Goal: Information Seeking & Learning: Learn about a topic

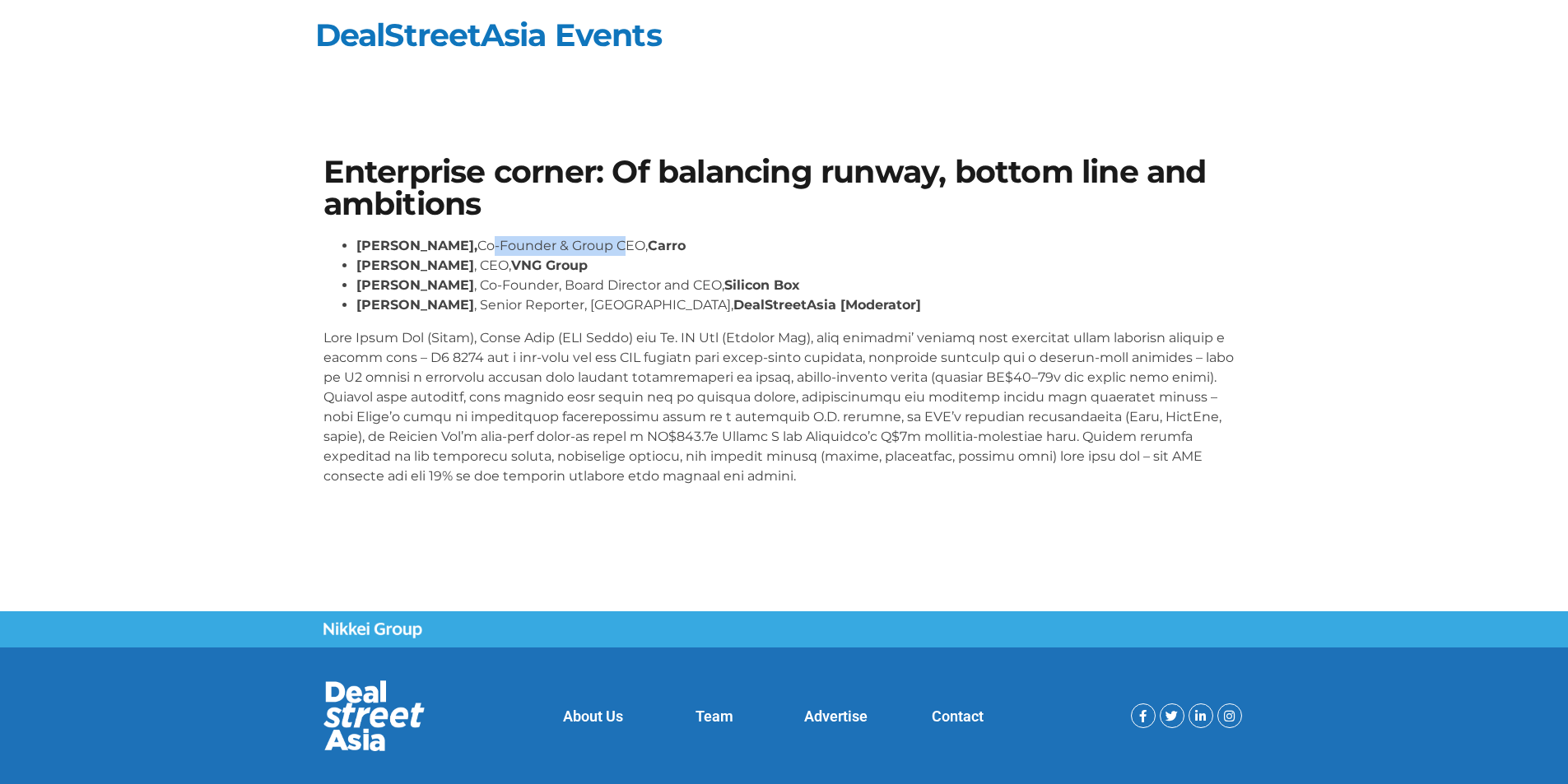
drag, startPoint x: 446, startPoint y: 240, endPoint x: 572, endPoint y: 242, distance: 126.0
click at [572, 242] on li "[PERSON_NAME], Co-Founder & Group CEO, Carro" at bounding box center [801, 246] width 889 height 19
drag, startPoint x: 435, startPoint y: 281, endPoint x: 617, endPoint y: 283, distance: 182.0
click at [617, 283] on li "[PERSON_NAME] , Co-Founder, Board Director and CEO, Silicon Box" at bounding box center [801, 285] width 889 height 19
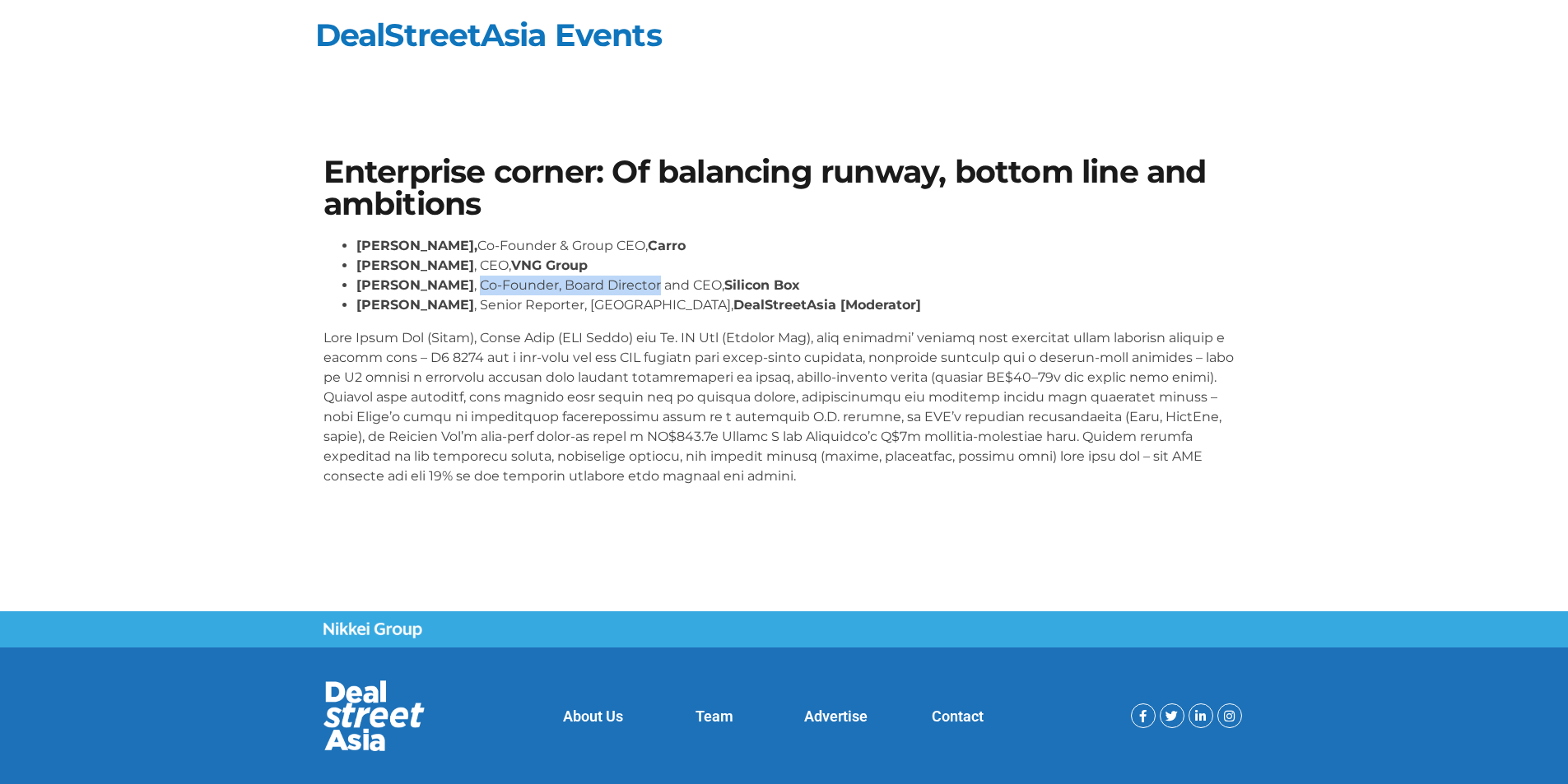
click at [617, 283] on li "[PERSON_NAME] , Co-Founder, Board Director and CEO, Silicon Box" at bounding box center [801, 285] width 889 height 19
click at [617, 302] on li "[PERSON_NAME] , Senior Reporter, [GEOGRAPHIC_DATA], DealStreetAsia [Moderator]" at bounding box center [801, 305] width 889 height 19
click at [773, 361] on p at bounding box center [784, 408] width 922 height 158
drag, startPoint x: 910, startPoint y: 348, endPoint x: 1093, endPoint y: 346, distance: 183.0
click at [1093, 346] on p at bounding box center [784, 408] width 922 height 158
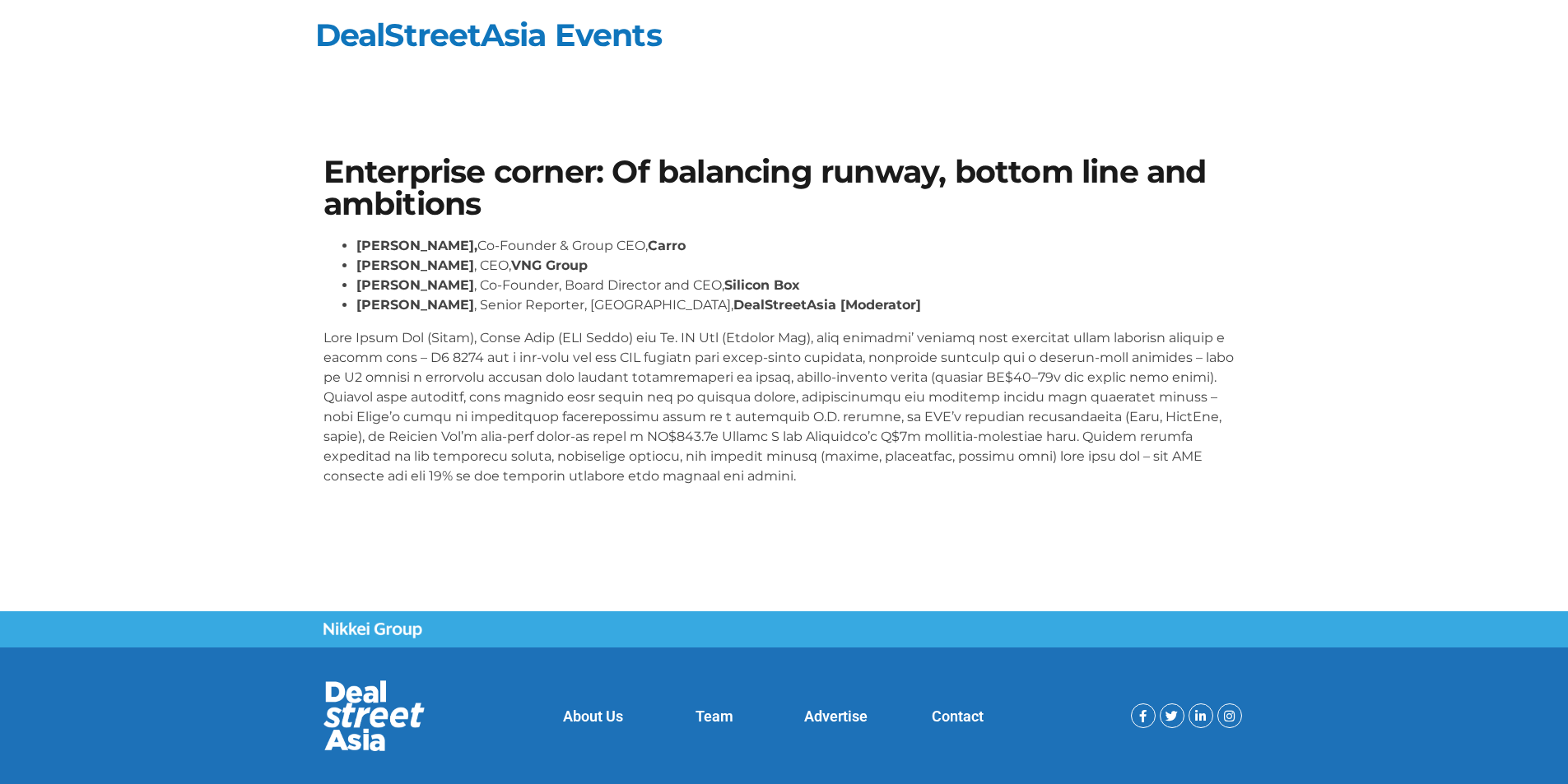
click at [0, 0] on div "Subscribe to Our Newsletter 🔥 Be the FIRST to know 🔥 Get the latest Agenda Upda…" at bounding box center [0, 0] width 0 height 0
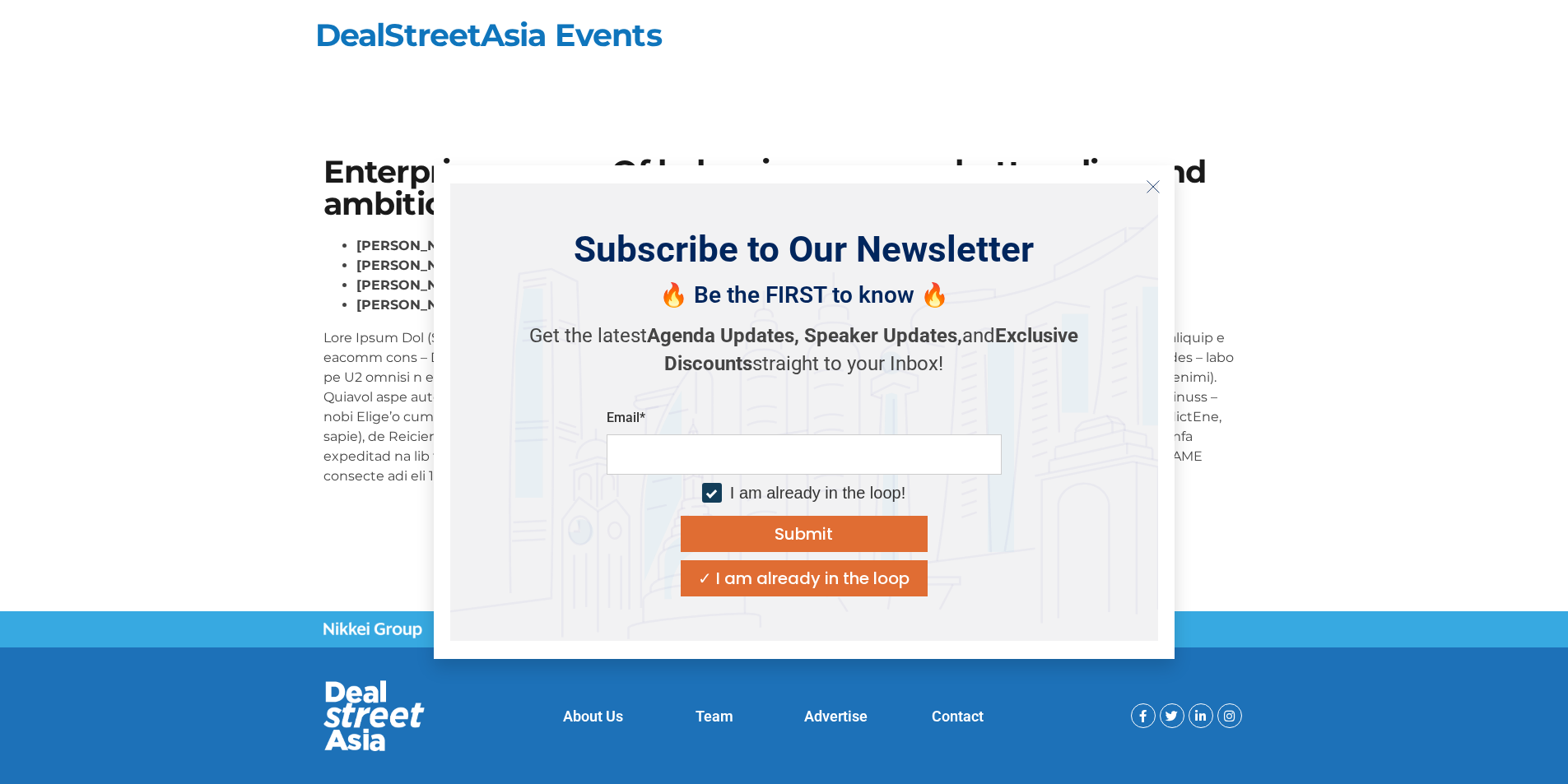
click at [1151, 190] on icon "Close" at bounding box center [1153, 187] width 15 height 15
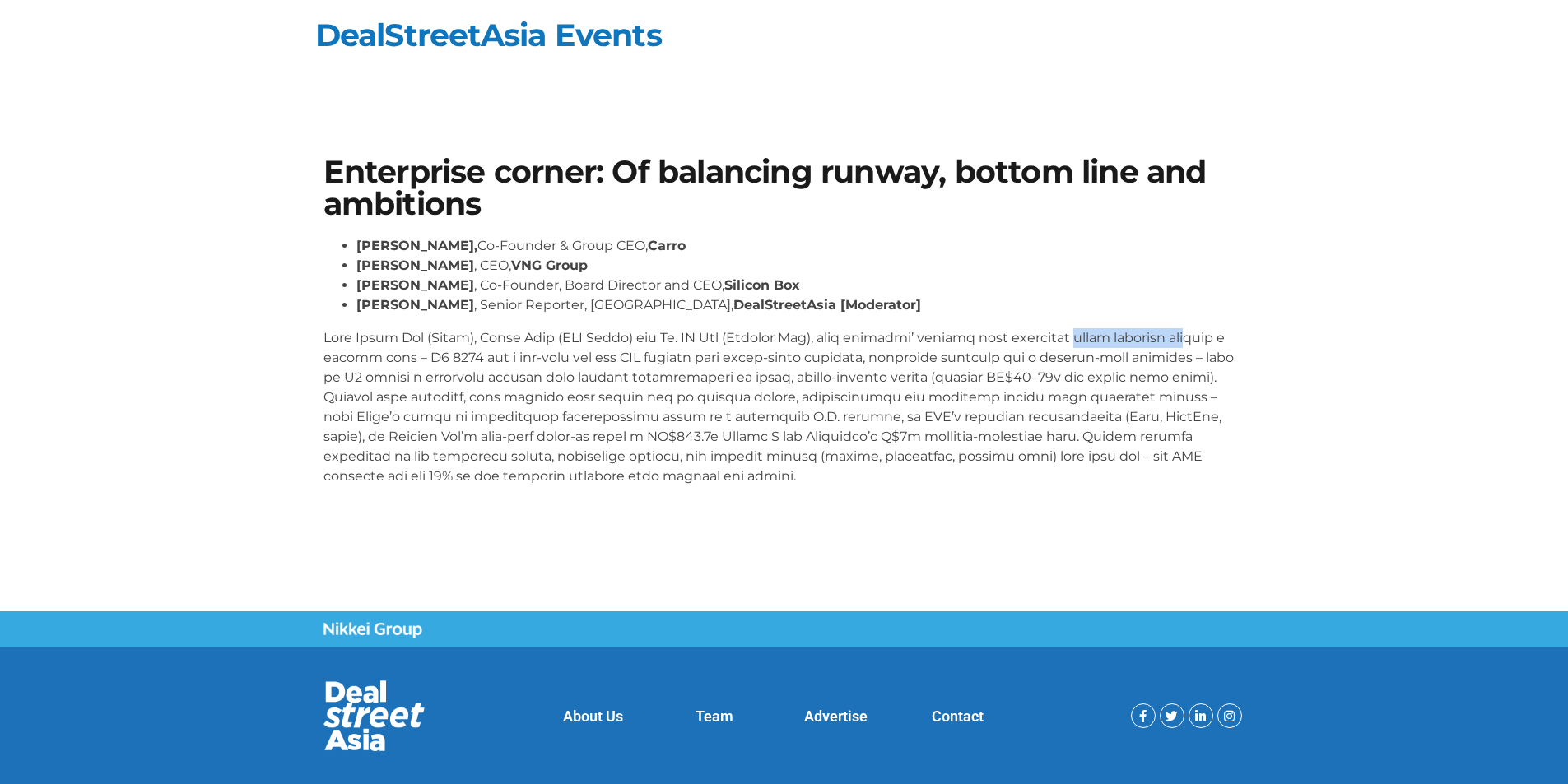
drag, startPoint x: 1072, startPoint y: 339, endPoint x: 1193, endPoint y: 339, distance: 121.0
click at [1193, 339] on p at bounding box center [784, 408] width 922 height 158
drag, startPoint x: 457, startPoint y: 372, endPoint x: 738, endPoint y: 370, distance: 281.0
click at [738, 370] on p at bounding box center [784, 408] width 922 height 158
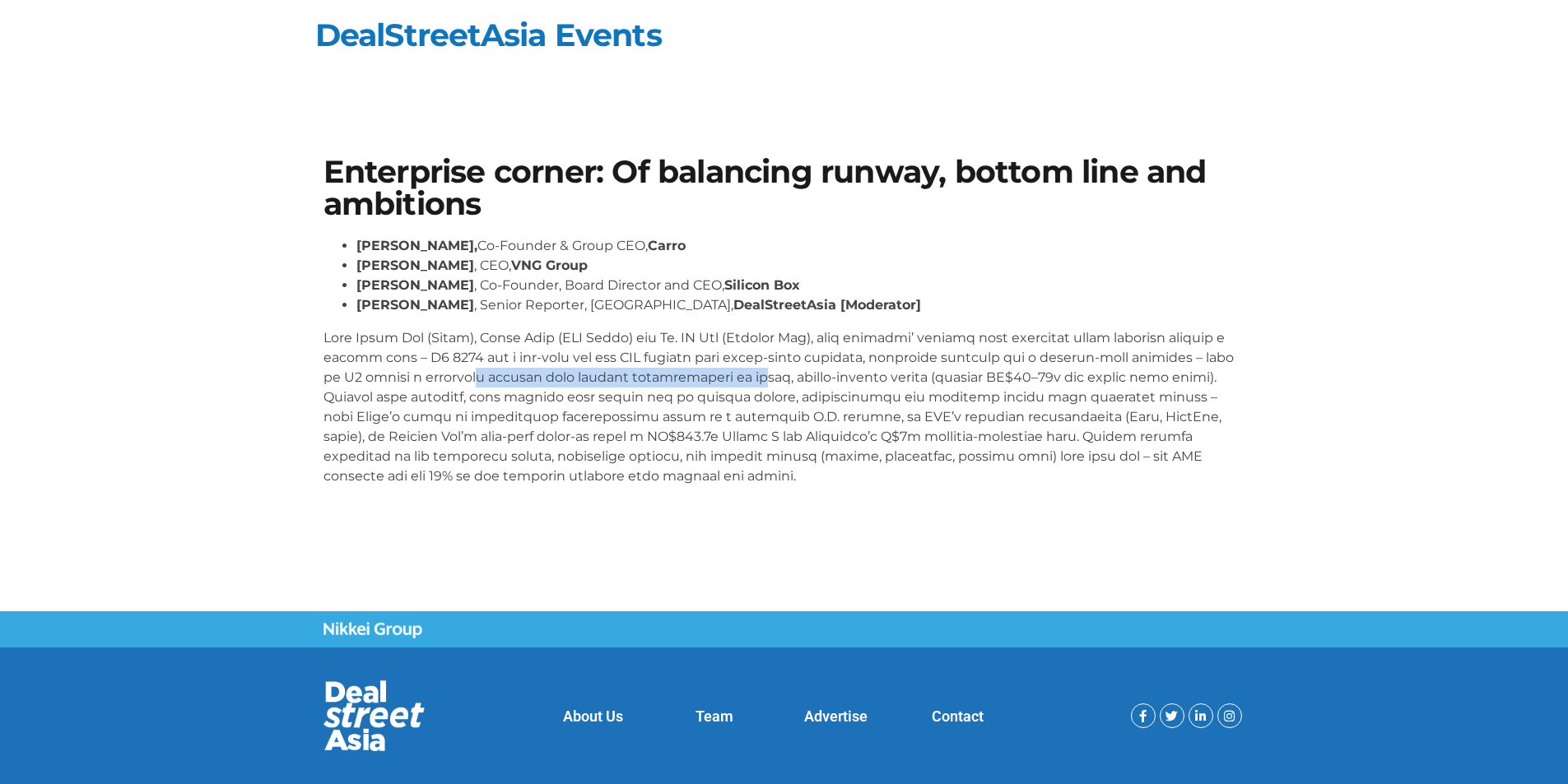
click at [738, 370] on p at bounding box center [784, 408] width 922 height 158
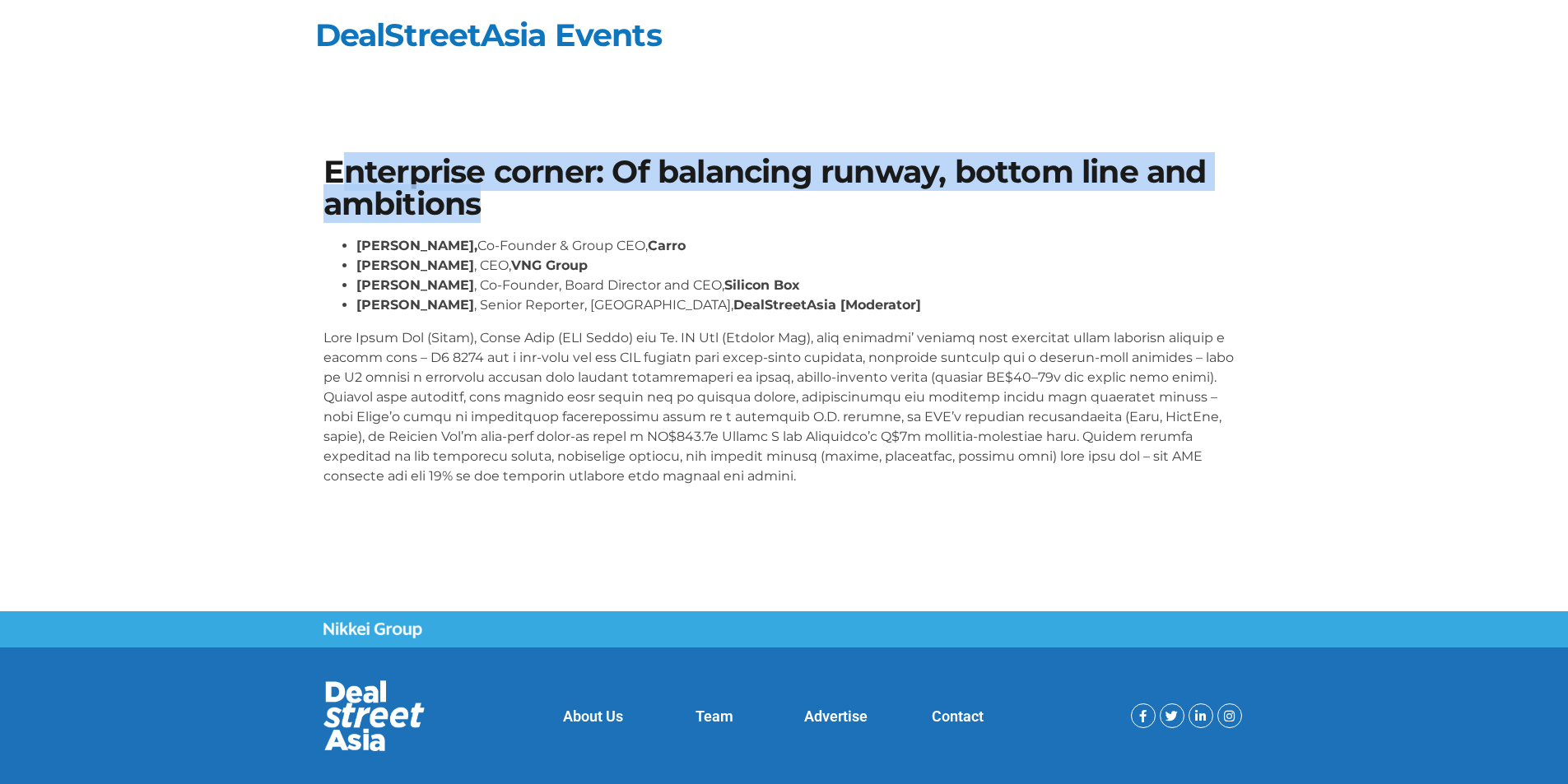
drag, startPoint x: 338, startPoint y: 175, endPoint x: 495, endPoint y: 198, distance: 158.7
click at [495, 198] on h1 "Enterprise corner: Of balancing runway, bottom line and ambitions" at bounding box center [784, 188] width 922 height 63
click at [495, 199] on h1 "Enterprise corner: Of balancing runway, bottom line and ambitions" at bounding box center [784, 188] width 922 height 63
drag, startPoint x: 432, startPoint y: 205, endPoint x: 312, endPoint y: 176, distance: 123.5
click at [312, 176] on section "Enterprise corner: Of balancing runway, bottom line and ambitions [PERSON_NAME]…" at bounding box center [784, 328] width 1568 height 442
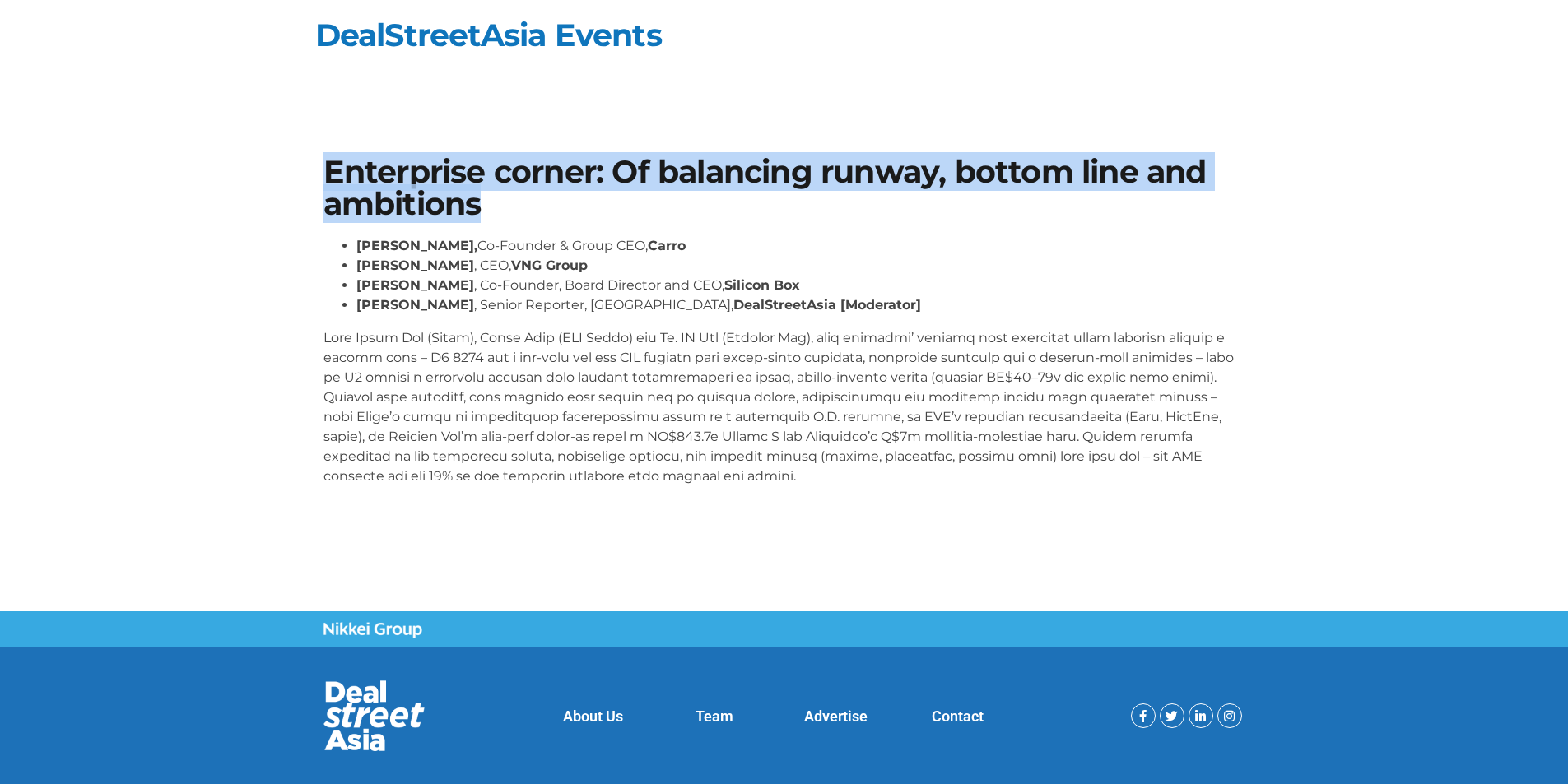
copy h1 "Enterprise corner: Of balancing runway, bottom line and ambitions"
click at [412, 172] on h1 "Enterprise corner: Of balancing runway, bottom line and ambitions" at bounding box center [784, 188] width 922 height 63
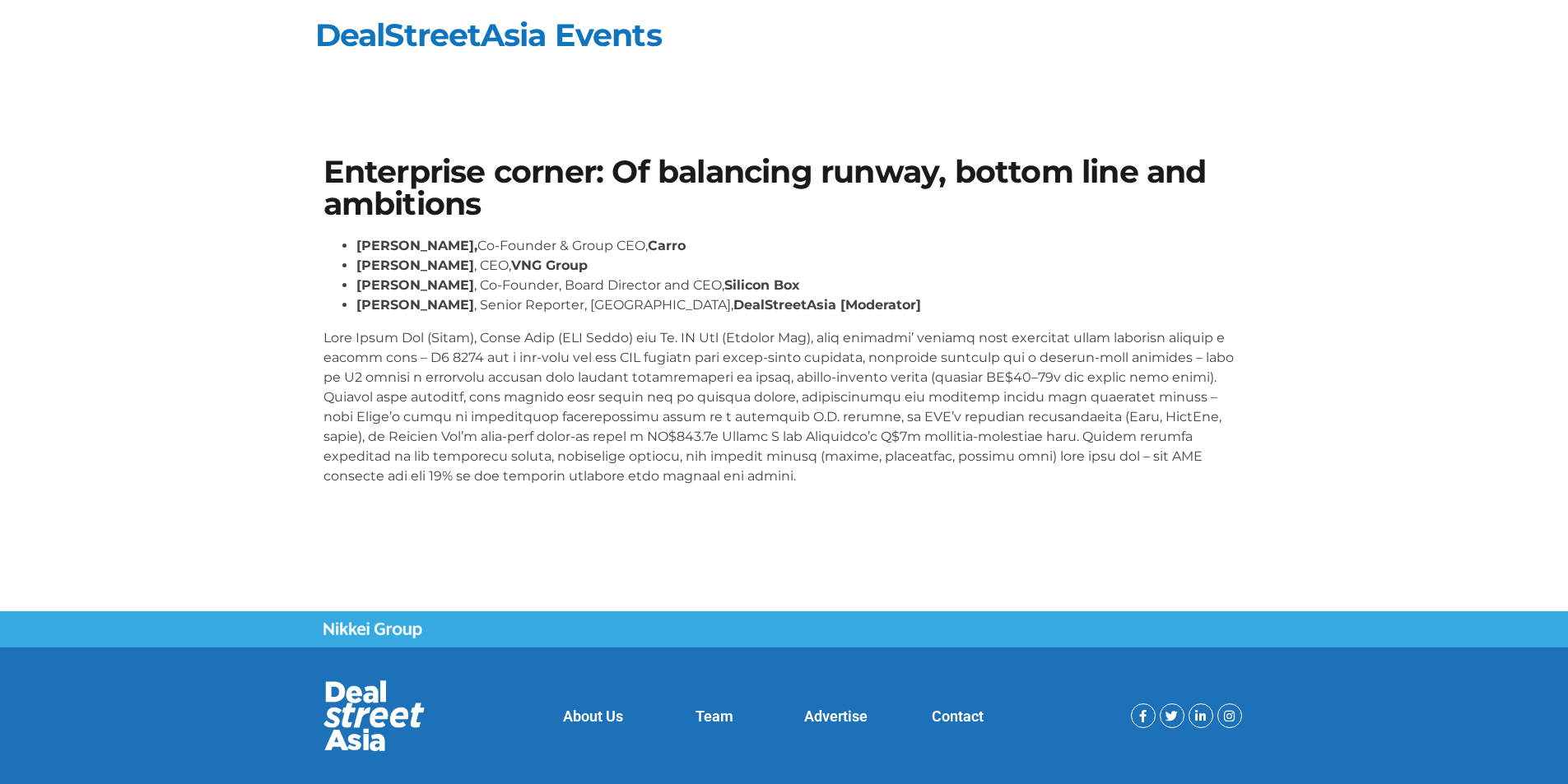
click at [6, 400] on section "Enterprise corner: Of balancing runway, bottom line and ambitions Aaron Tan, Co…" at bounding box center [784, 328] width 1568 height 442
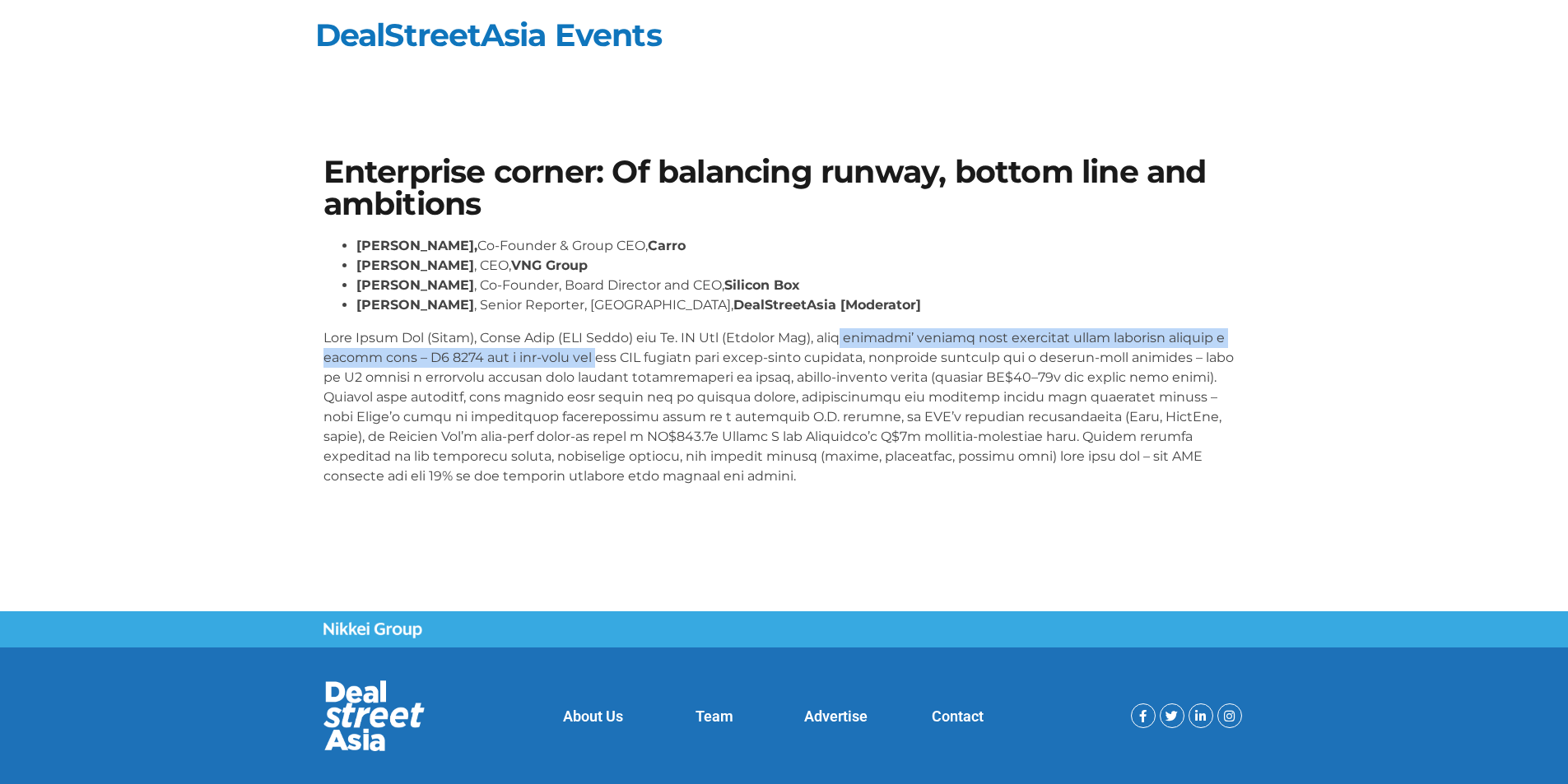
drag, startPoint x: 609, startPoint y: 348, endPoint x: 855, endPoint y: 347, distance: 246.0
click at [855, 347] on p at bounding box center [784, 408] width 922 height 158
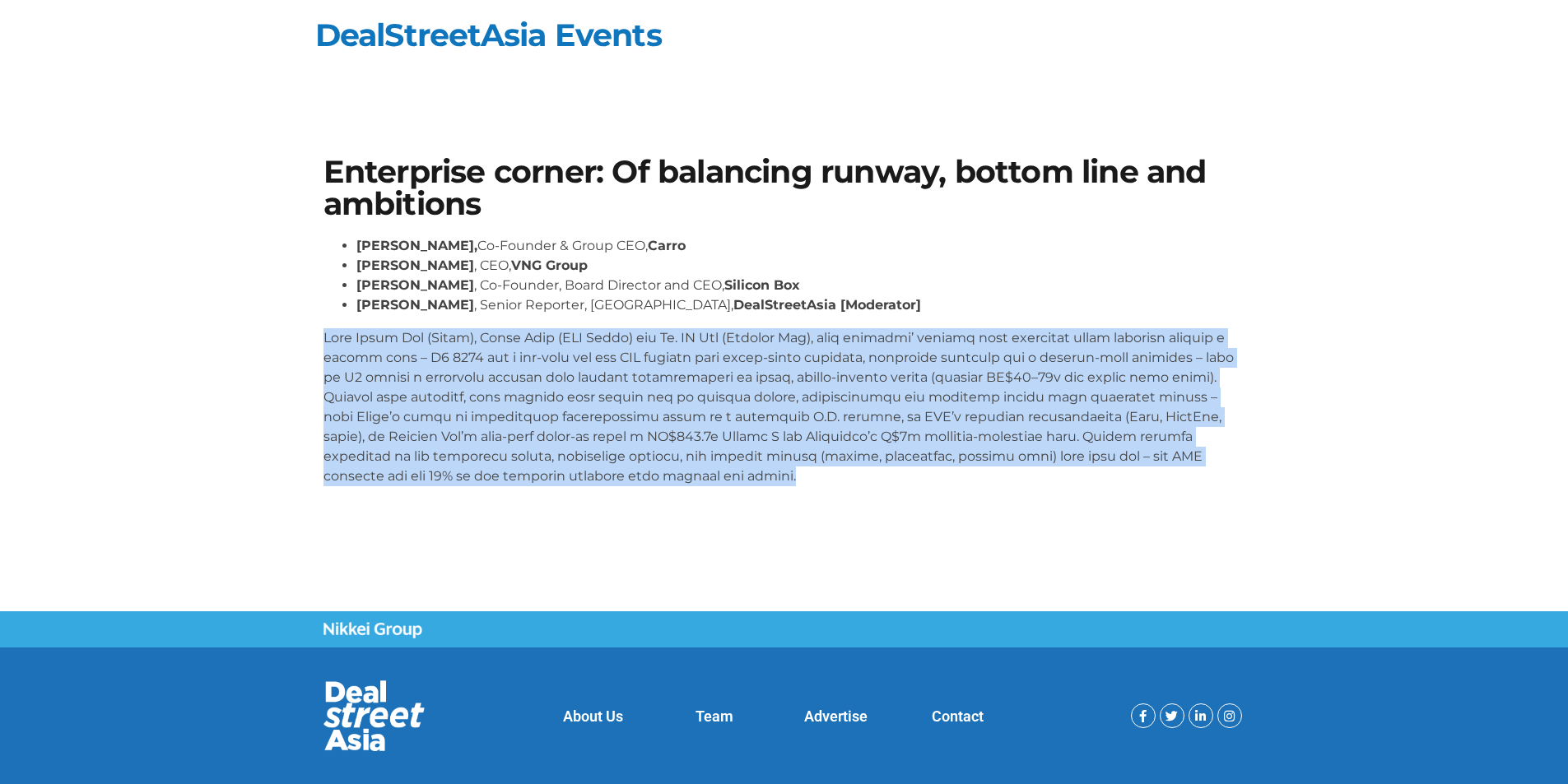
drag, startPoint x: 324, startPoint y: 337, endPoint x: 684, endPoint y: 488, distance: 390.4
click at [684, 488] on div "Aaron Tan, Co-Founder & Group CEO, Carro Kelly Wong , CEO, VNG Group Dr. BJ Han…" at bounding box center [784, 368] width 922 height 263
copy p "With Aaron Tan (Carro), Kelly Wong (VNG Group) and Dr. BJ Han (Silicon Box), th…"
click at [684, 488] on div "Aaron Tan, Co-Founder & Group CEO, Carro Kelly Wong , CEO, VNG Group Dr. BJ Han…" at bounding box center [784, 368] width 922 height 263
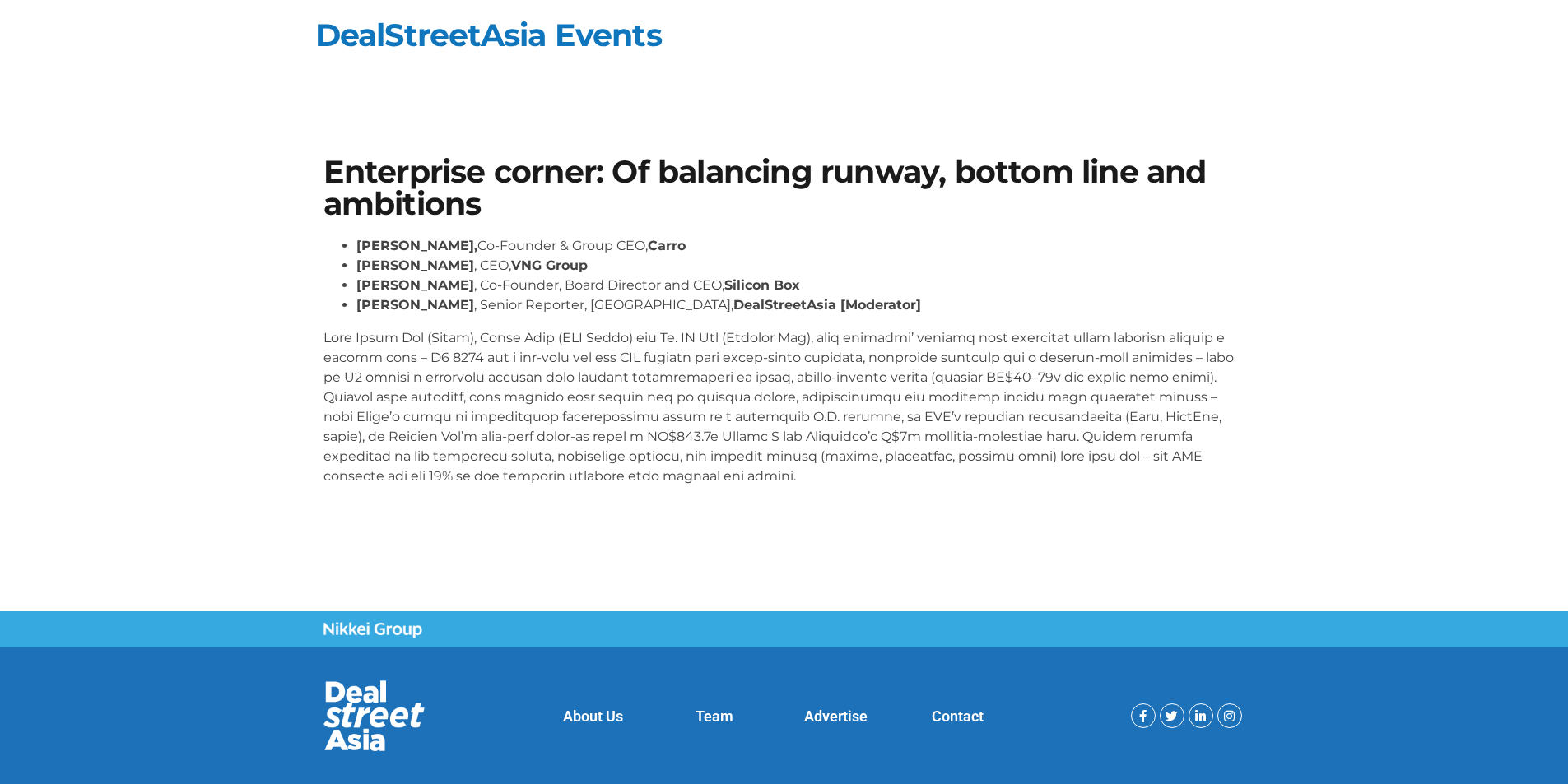
click at [609, 376] on p at bounding box center [784, 408] width 922 height 158
drag, startPoint x: 739, startPoint y: 185, endPoint x: 1065, endPoint y: 183, distance: 326.0
click at [1064, 183] on h1 "Enterprise corner: Of balancing runway, bottom line and ambitions" at bounding box center [784, 188] width 922 height 63
click at [1065, 183] on h1 "Enterprise corner: Of balancing runway, bottom line and ambitions" at bounding box center [784, 188] width 922 height 63
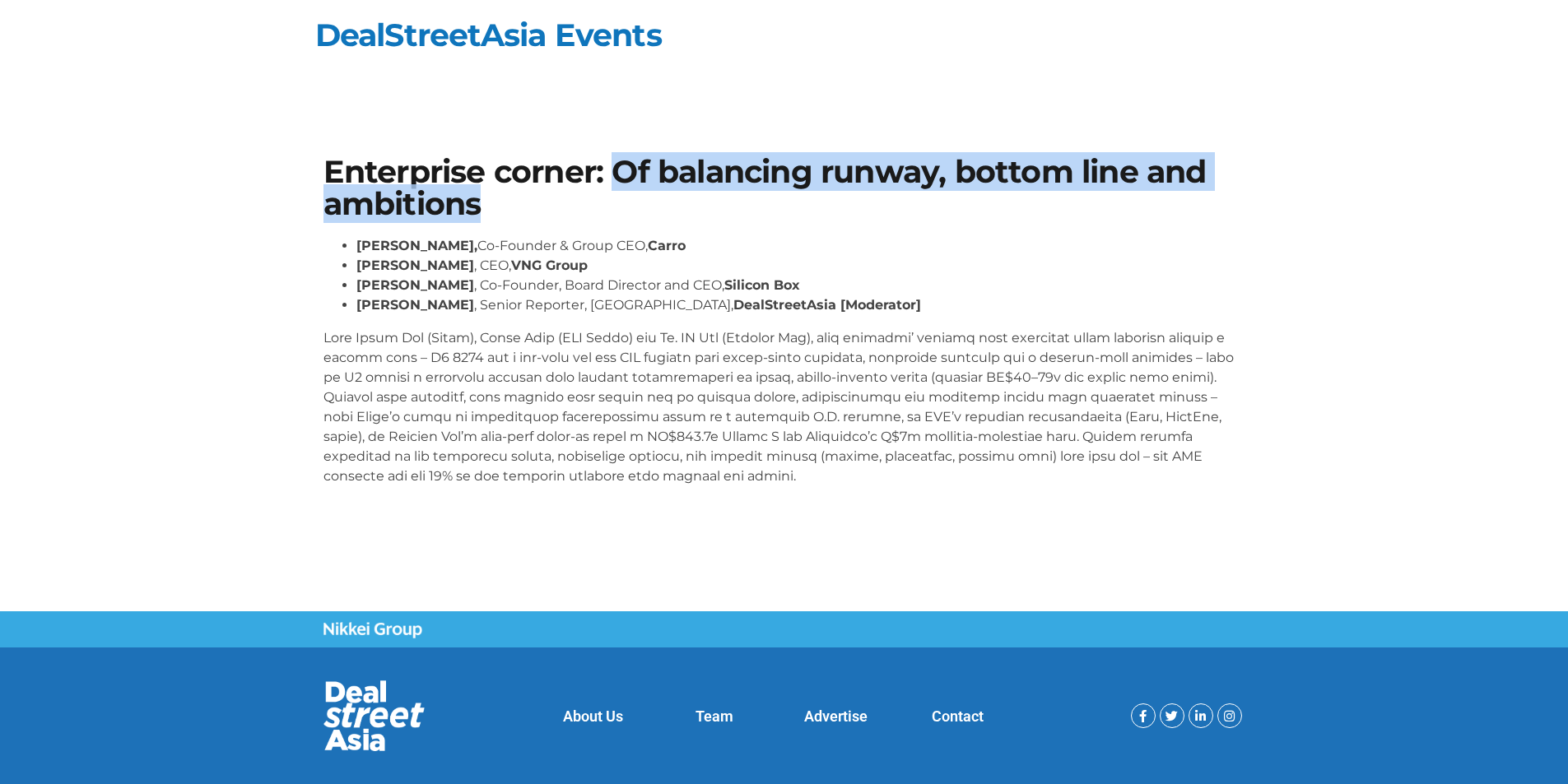
drag, startPoint x: 619, startPoint y: 169, endPoint x: 651, endPoint y: 199, distance: 43.9
click at [651, 199] on h1 "Enterprise corner: Of balancing runway, bottom line and ambitions" at bounding box center [784, 188] width 922 height 63
click at [656, 211] on h1 "Enterprise corner: Of balancing runway, bottom line and ambitions" at bounding box center [784, 188] width 922 height 63
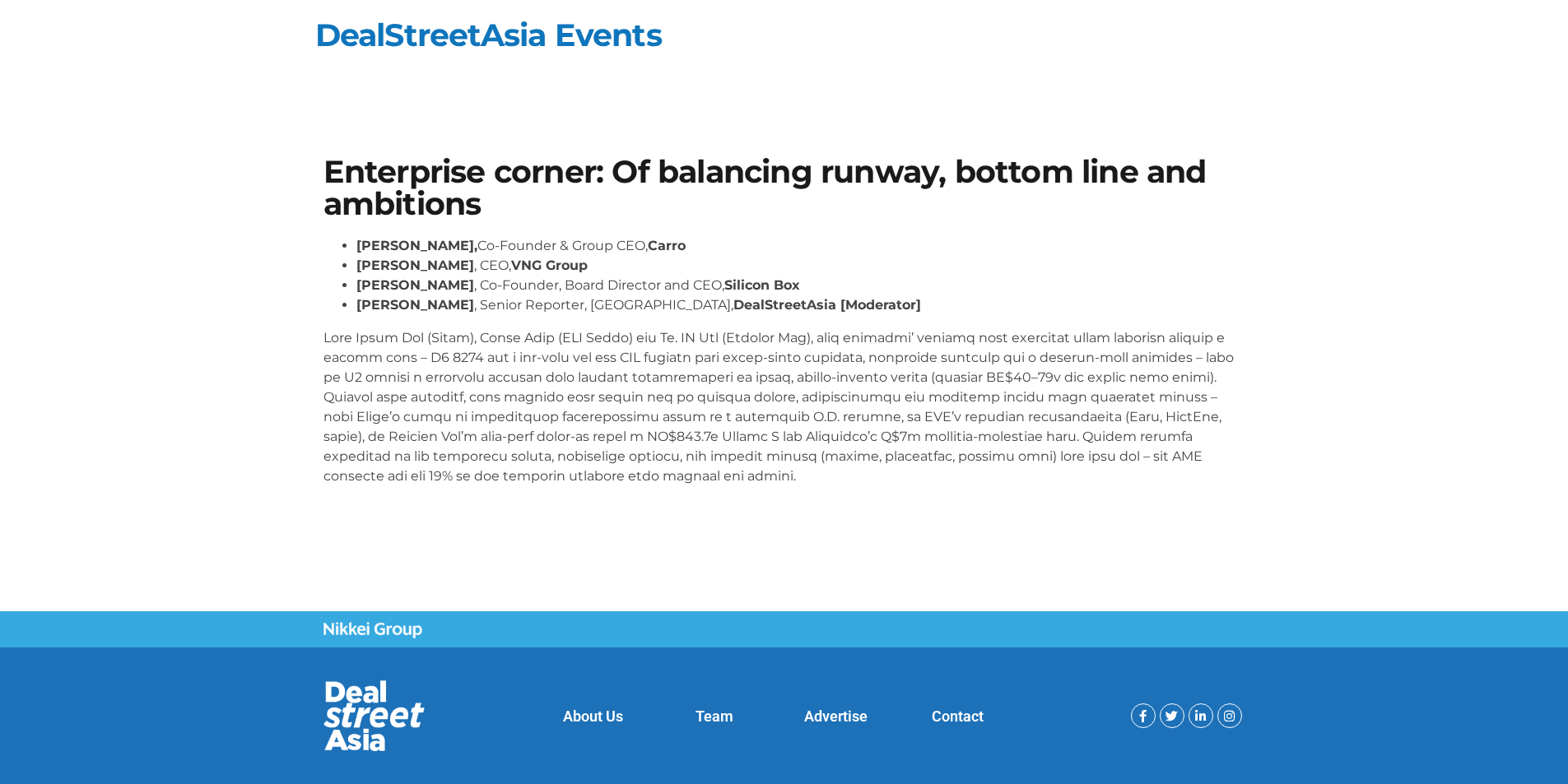
click at [886, 467] on p at bounding box center [784, 408] width 922 height 158
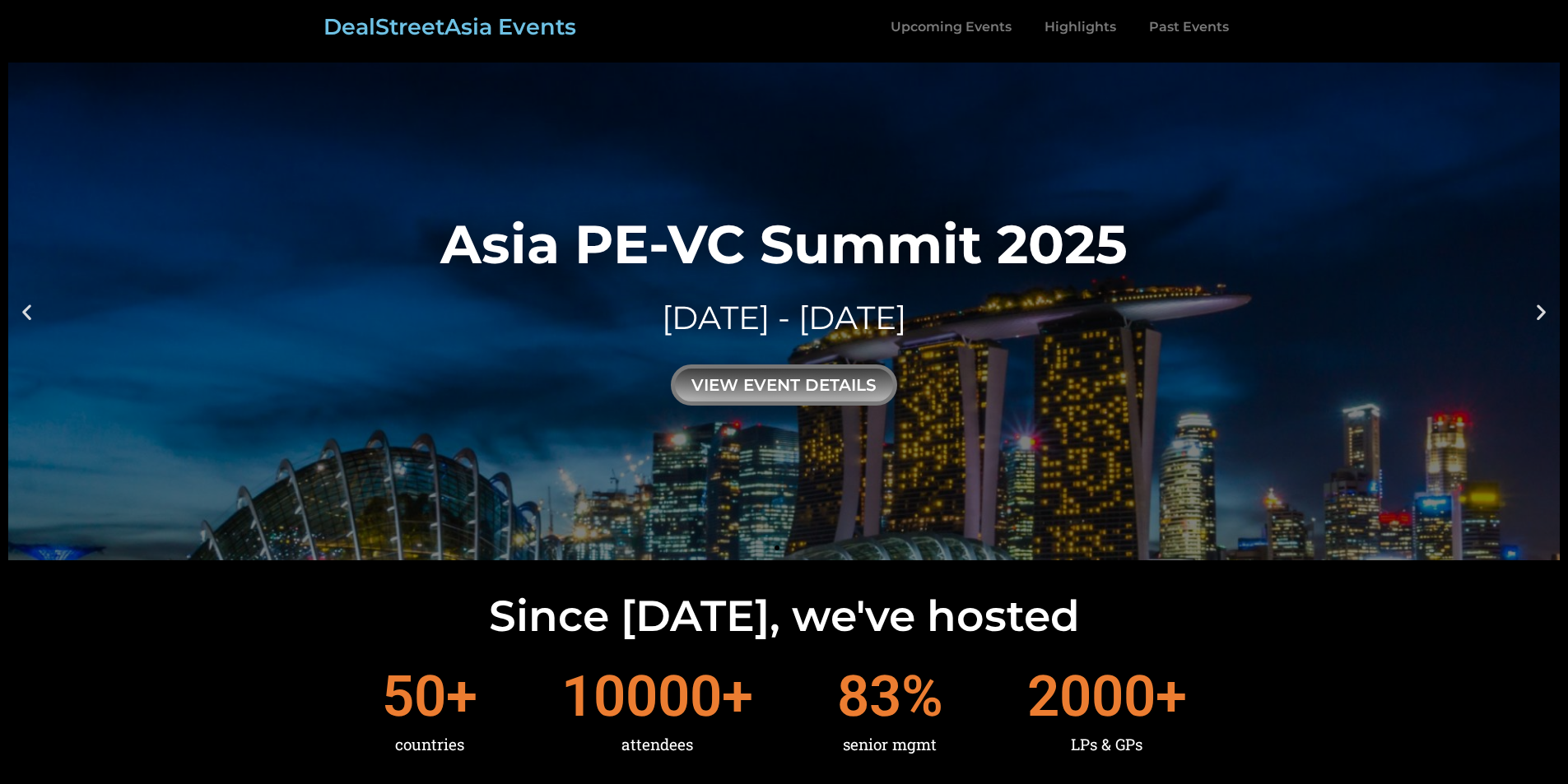
click at [813, 264] on div "Asia PE-VC Summit 2025" at bounding box center [783, 244] width 687 height 53
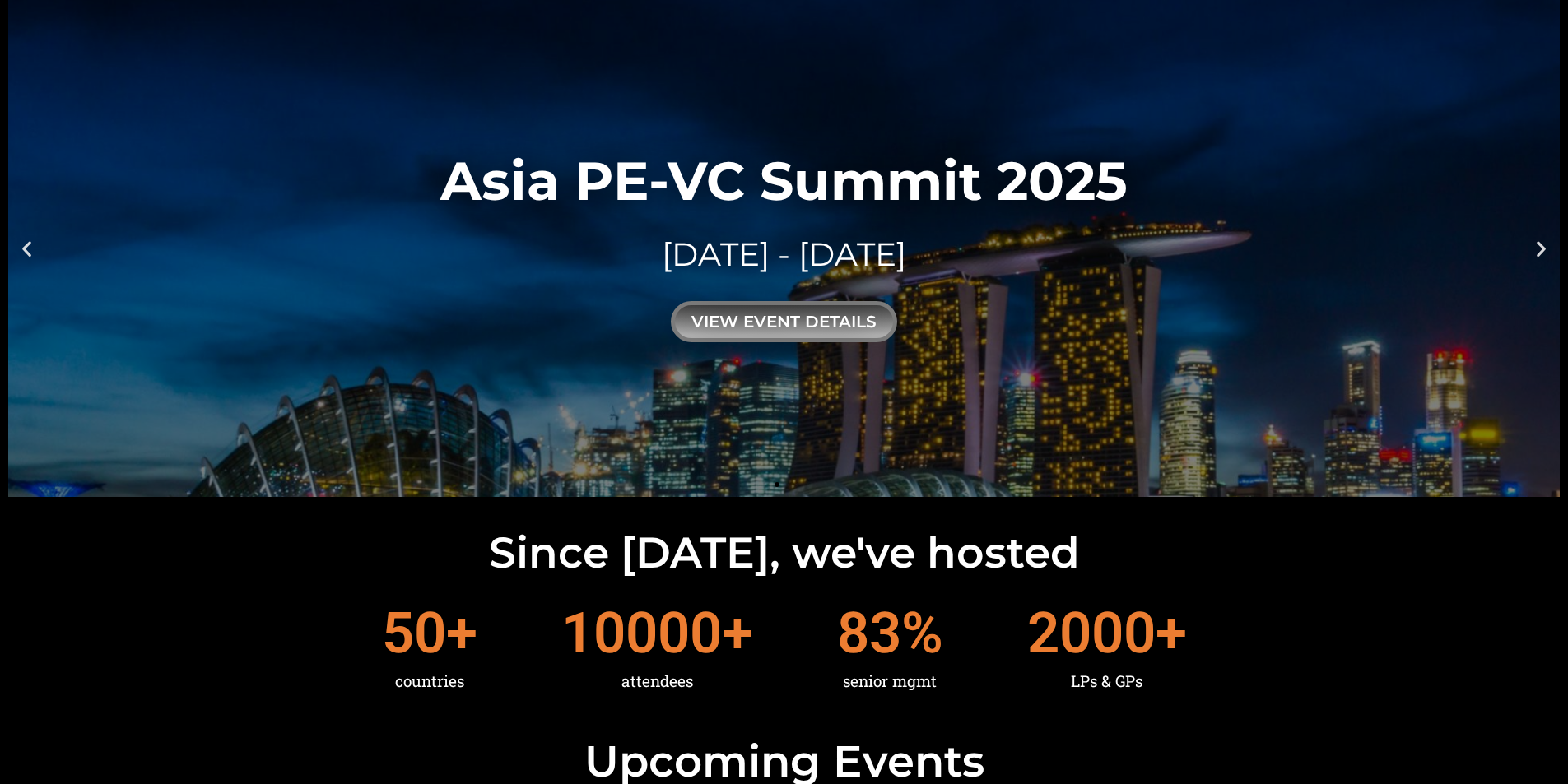
scroll to position [82, 0]
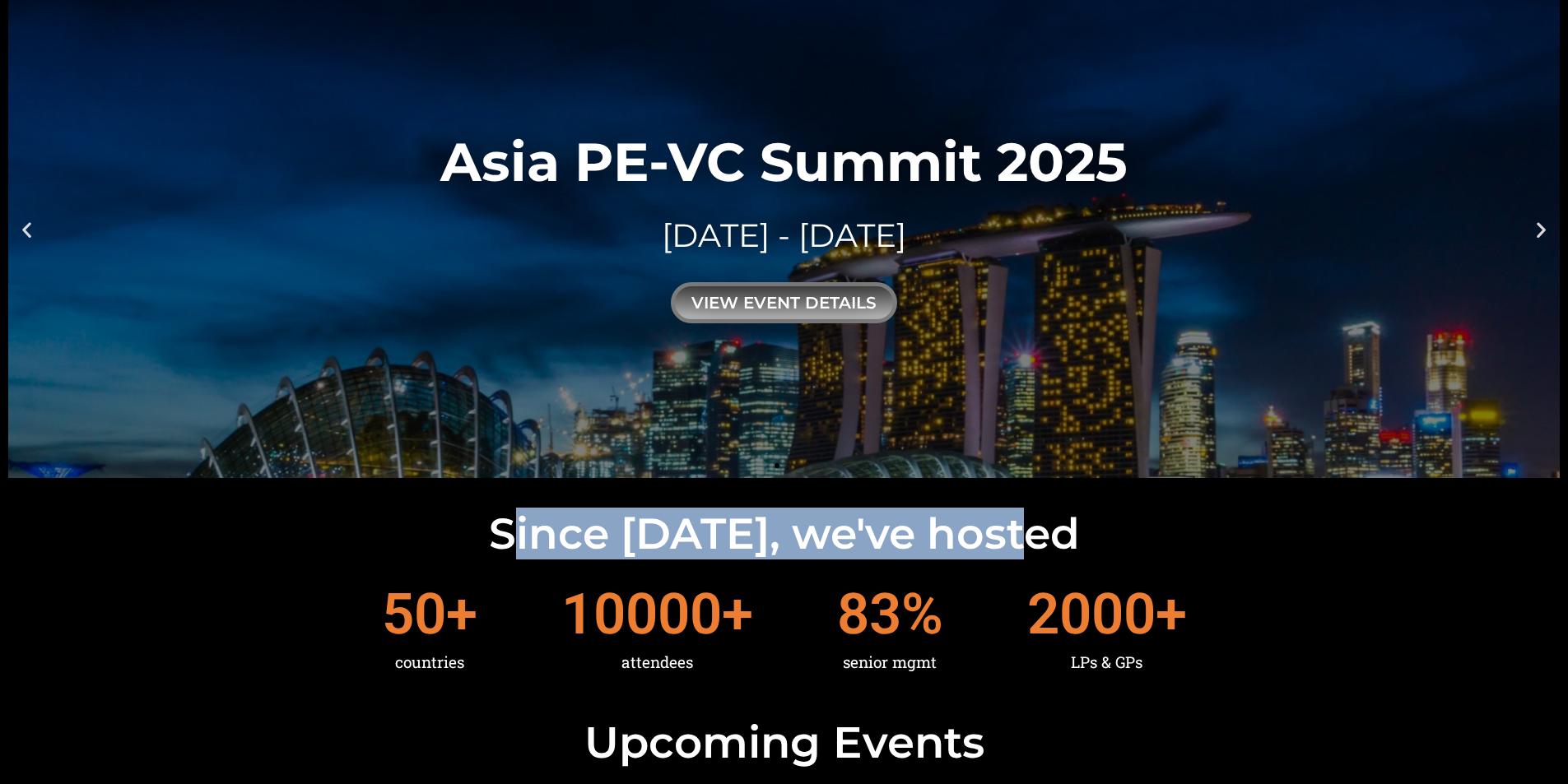
drag, startPoint x: 728, startPoint y: 544, endPoint x: 1082, endPoint y: 539, distance: 354.0
click at [1078, 543] on h2 "Since 2016, we've hosted" at bounding box center [784, 534] width 1551 height 43
click at [1084, 538] on h2 "Since 2016, we've hosted" at bounding box center [784, 534] width 1551 height 43
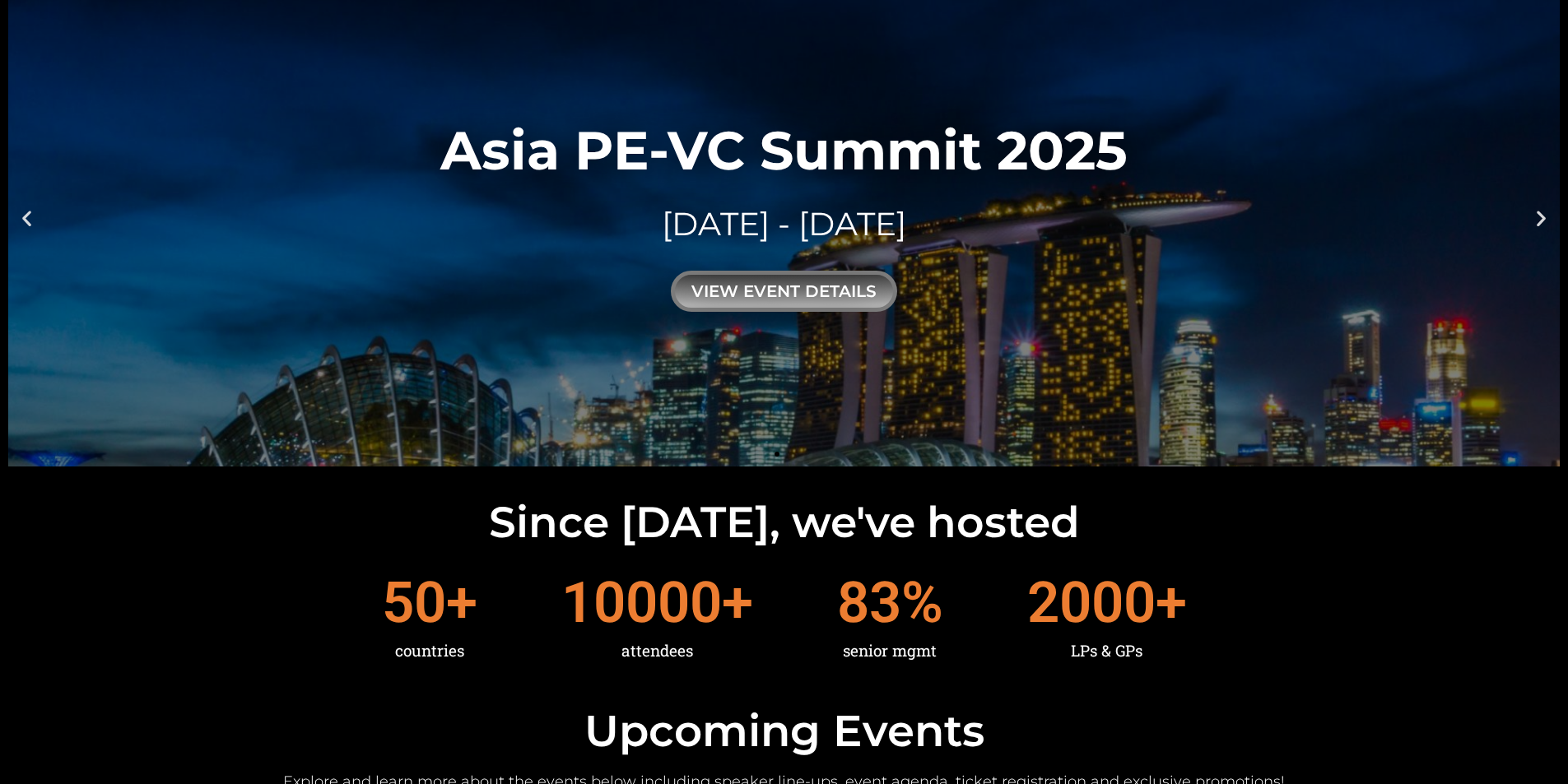
scroll to position [0, 0]
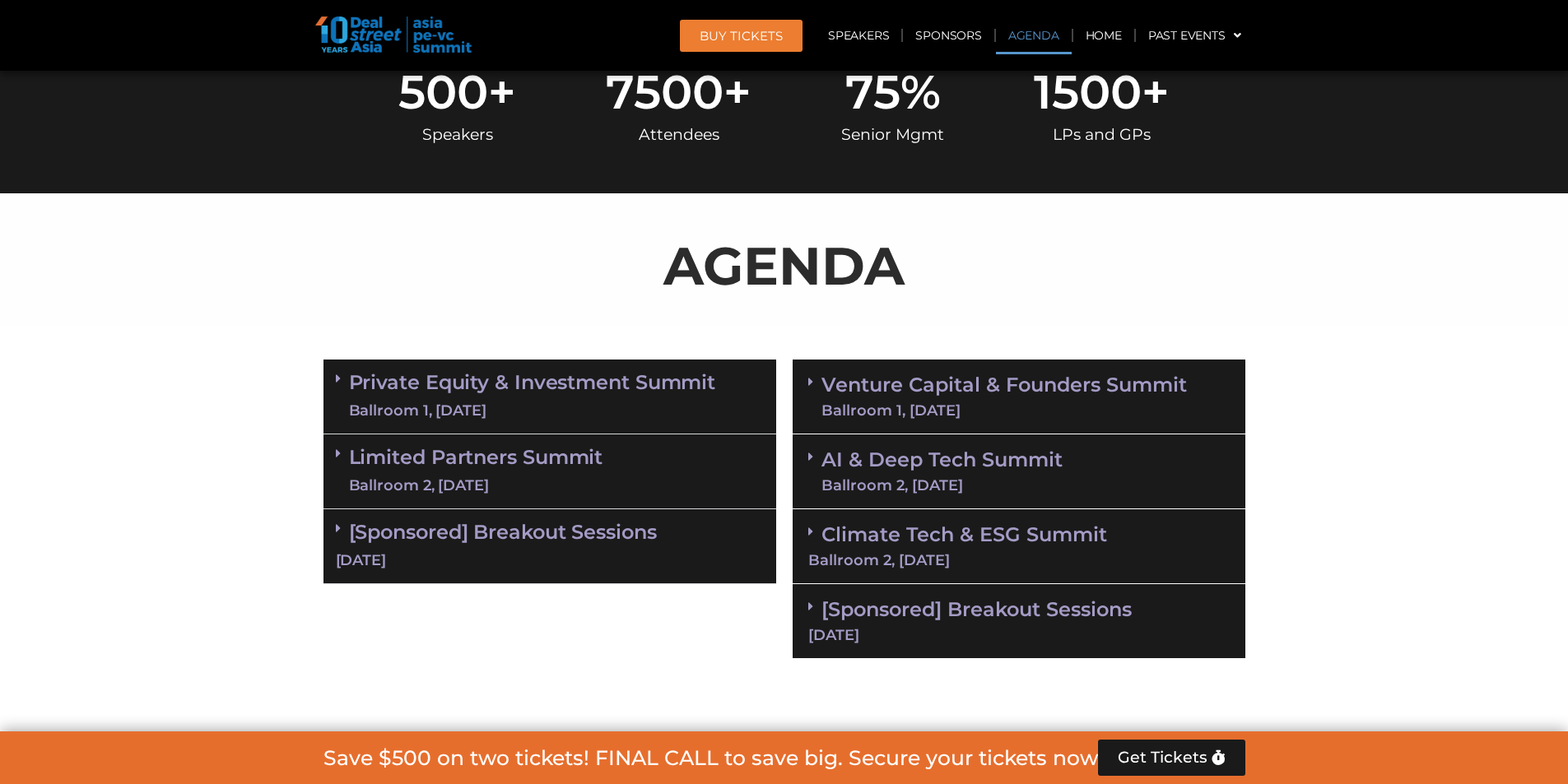
scroll to position [905, 0]
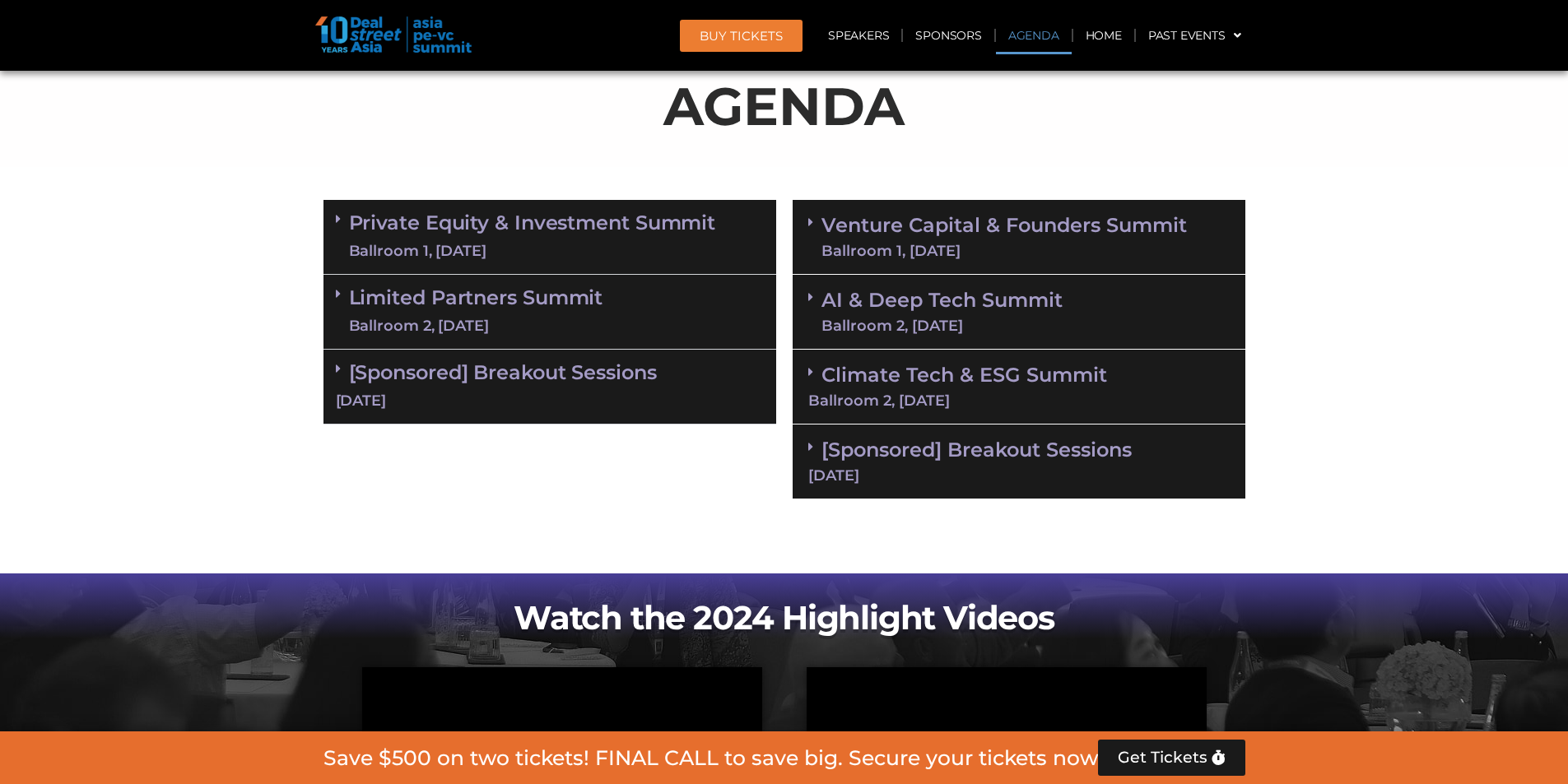
click at [1420, 339] on section "Private Equity & Investment Summit Ballroom 1, 10 Sept 8:00 am – 9:00 am | Regi…" at bounding box center [784, 349] width 1568 height 316
click at [930, 300] on link "AI & Deep Tech Summit Ballroom 2, 11 Sept" at bounding box center [942, 312] width 241 height 43
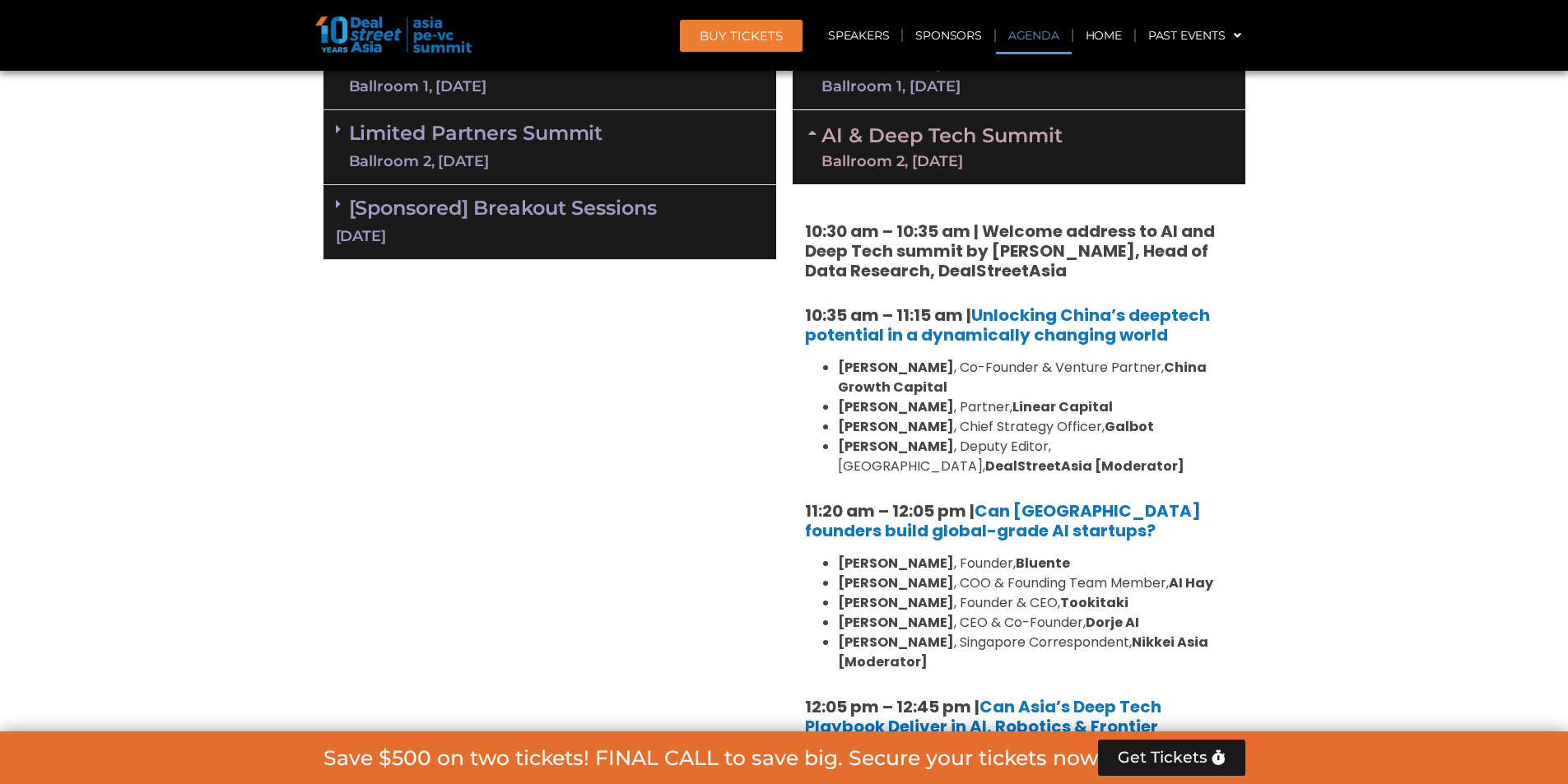
scroll to position [823, 0]
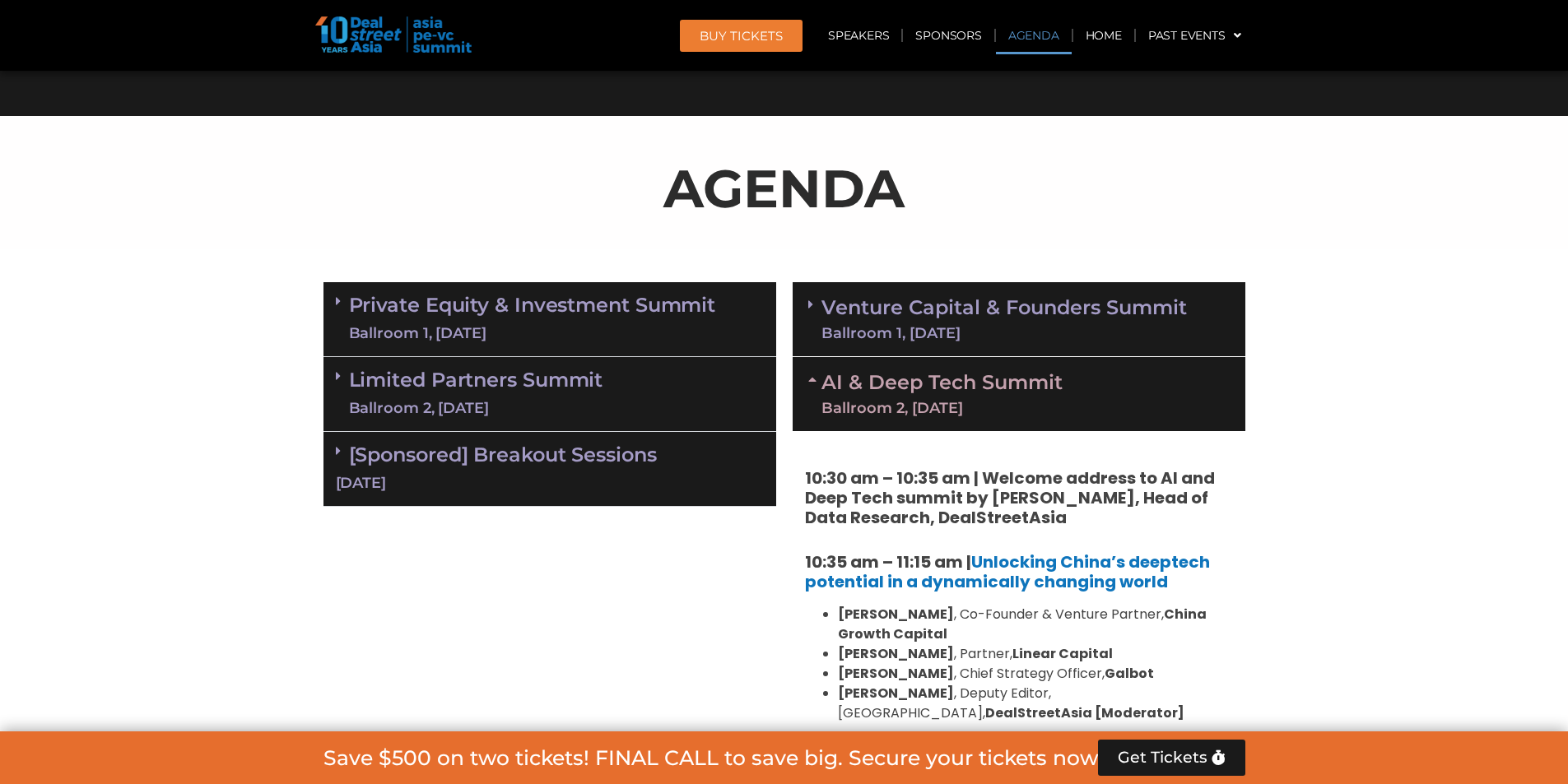
click at [929, 298] on link "Venture Capital & Founders​ Summit Ballroom 1, 11 Sept" at bounding box center [1004, 319] width 365 height 43
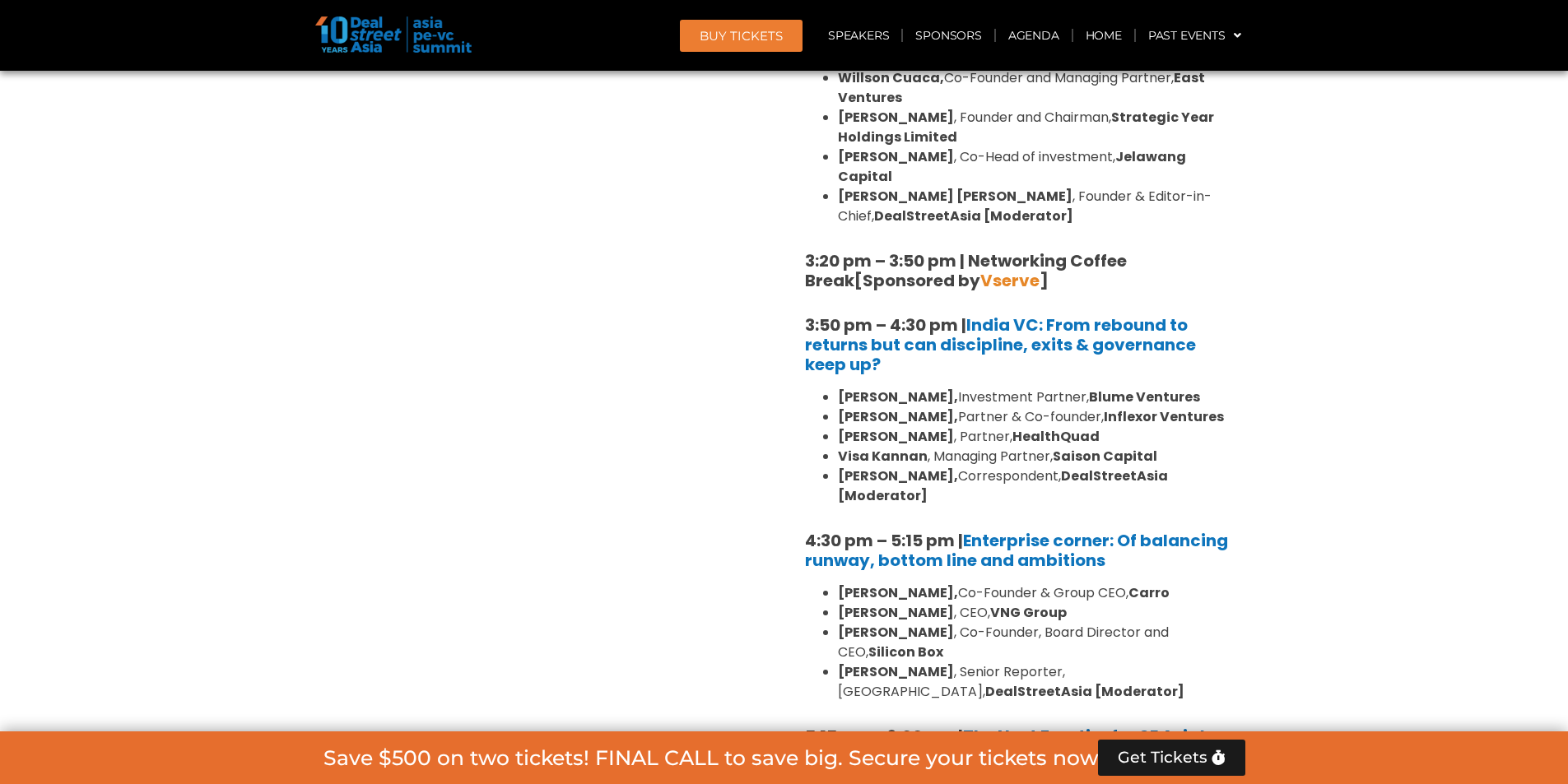
scroll to position [2677, 0]
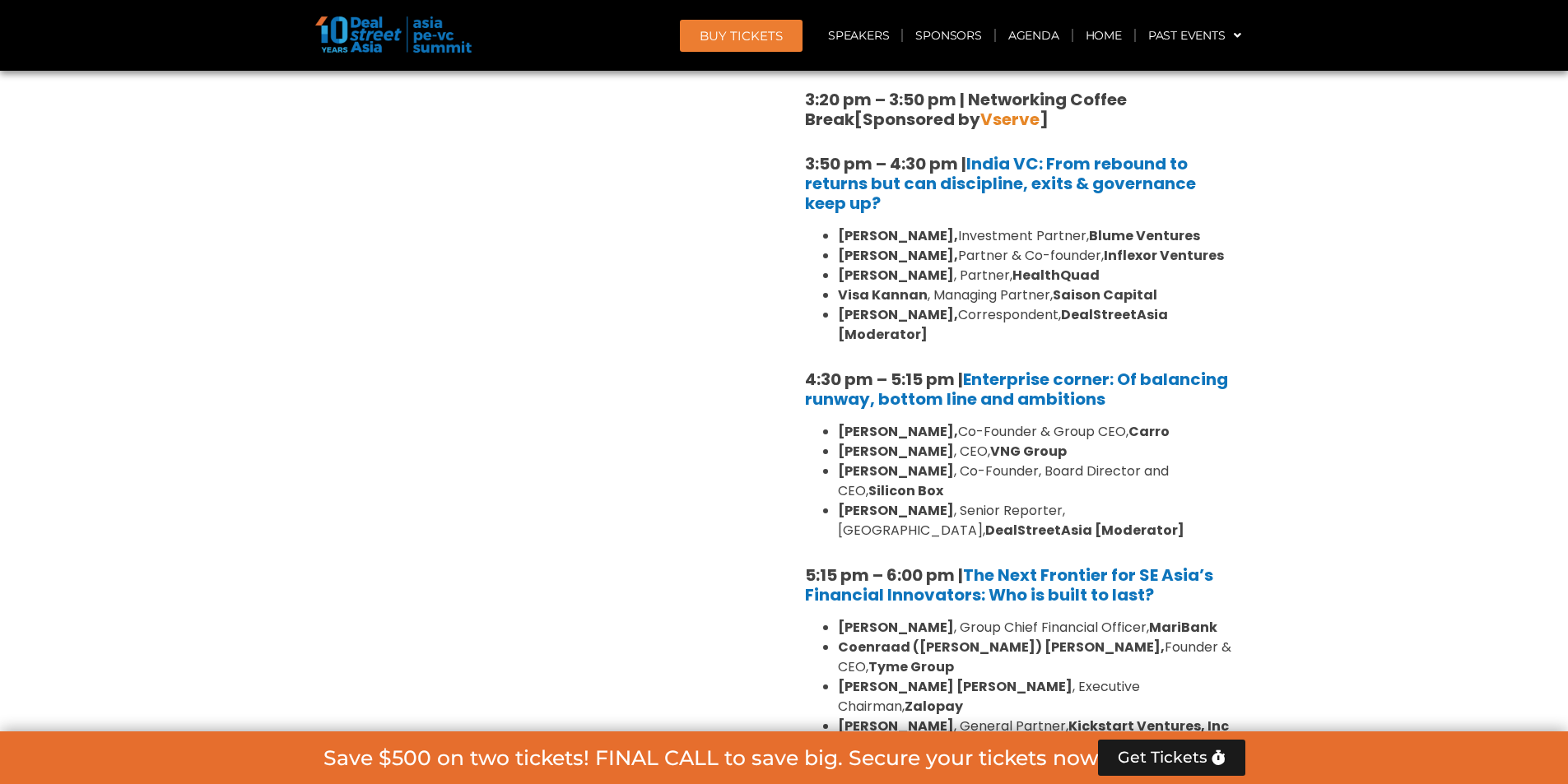
click at [968, 422] on li "Aaron Tan, Co-Founder & Group CEO, Carro" at bounding box center [1034, 432] width 395 height 19
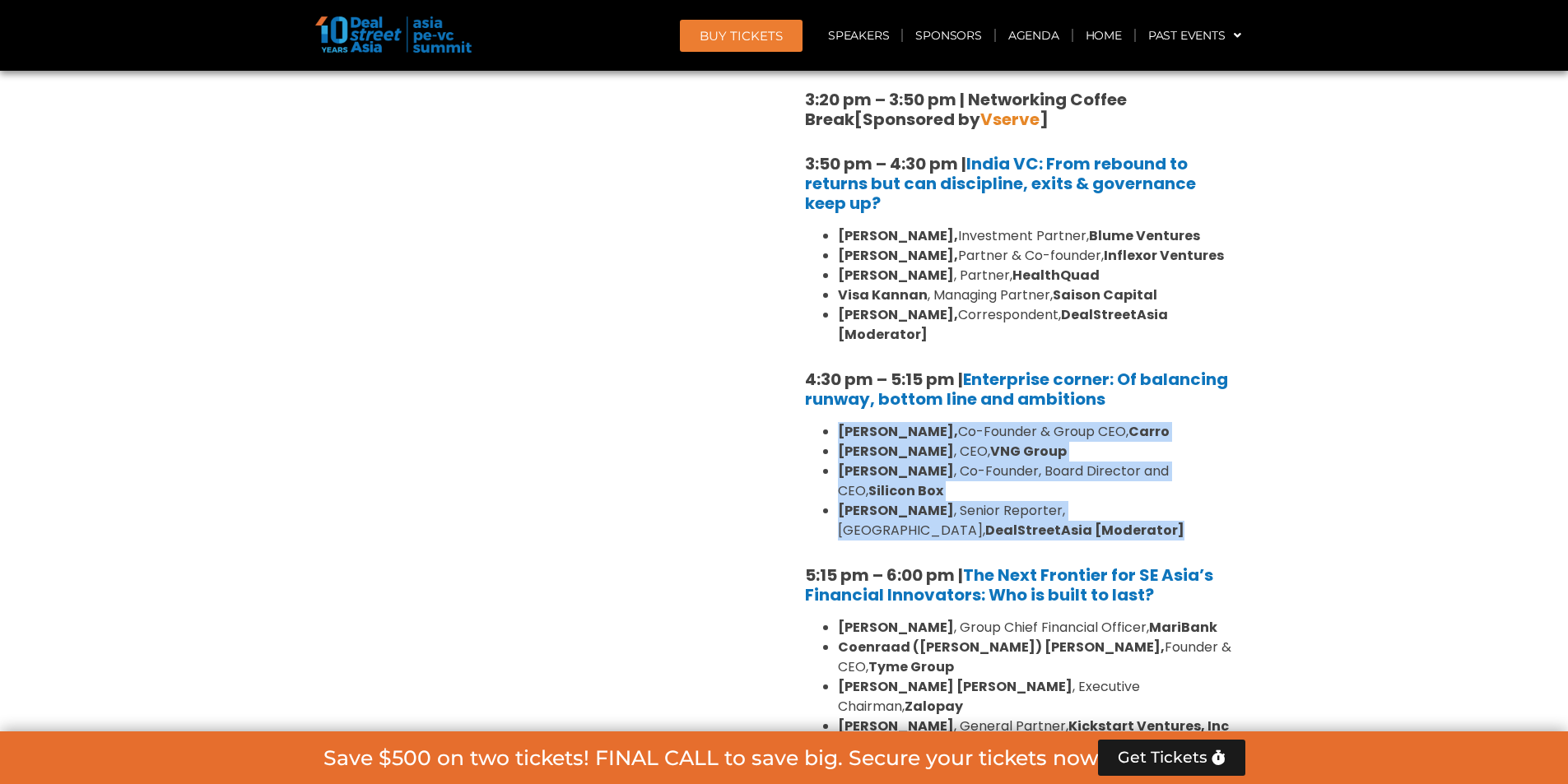
drag, startPoint x: 1040, startPoint y: 446, endPoint x: 839, endPoint y: 362, distance: 217.8
click at [910, 422] on b "[PERSON_NAME]," at bounding box center [897, 432] width 121 height 19
drag, startPoint x: 839, startPoint y: 369, endPoint x: 1034, endPoint y: 457, distance: 213.9
click at [1034, 457] on ul "Aaron Tan, Co-Founder & Group CEO, Carro Kelly Wong , CEO, VNG Group Dr. BJ Han…" at bounding box center [1019, 481] width 428 height 119
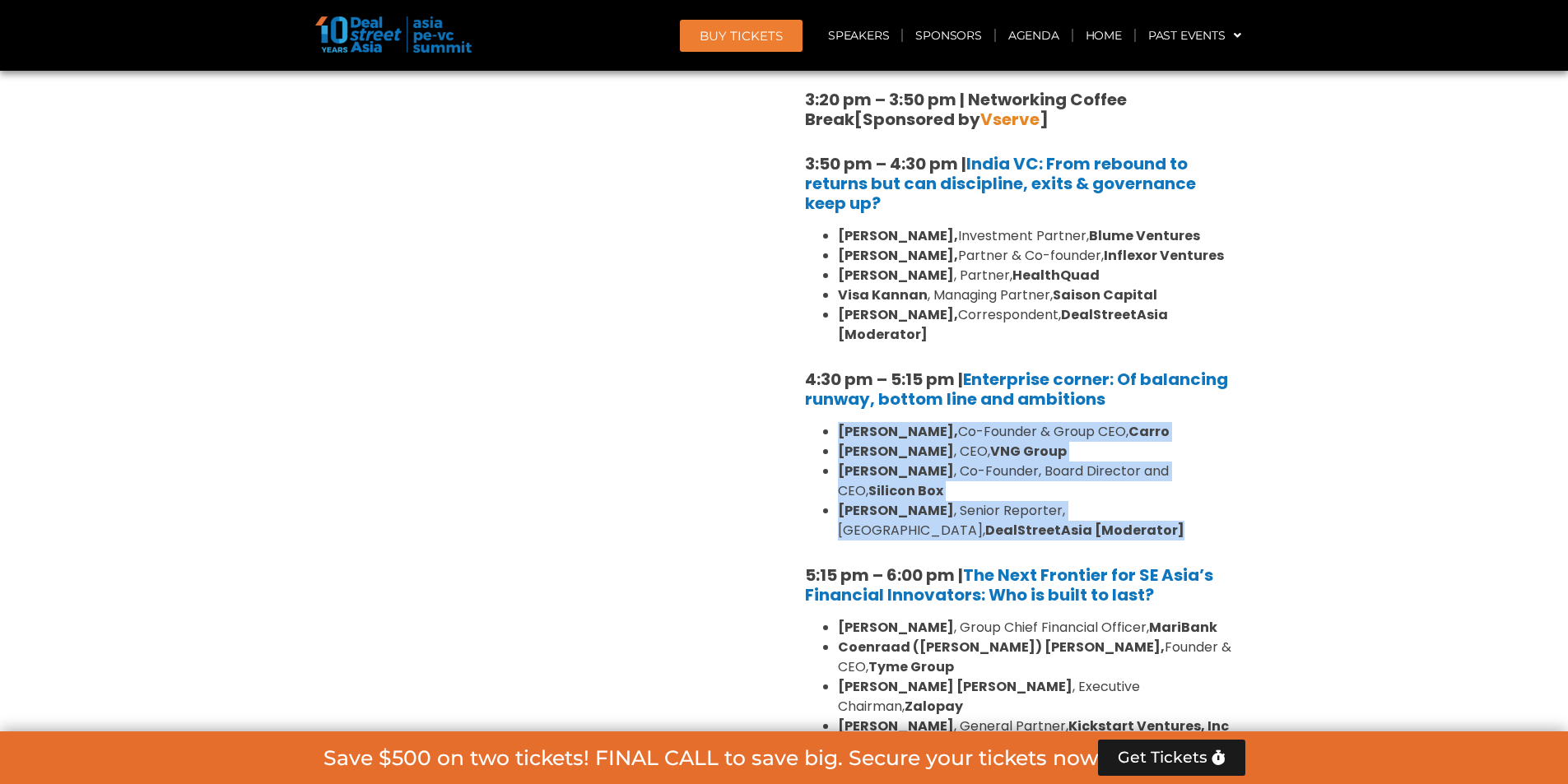
copy ul "Aaron Tan, Co-Founder & Group CEO, Carro Kelly Wong , CEO, VNG Group Dr. BJ Han…"
click at [1034, 502] on li "Aastha Maheshwari , Senior Reporter, Indonesia, DealStreetAsia [Moderator]" at bounding box center [1034, 521] width 395 height 40
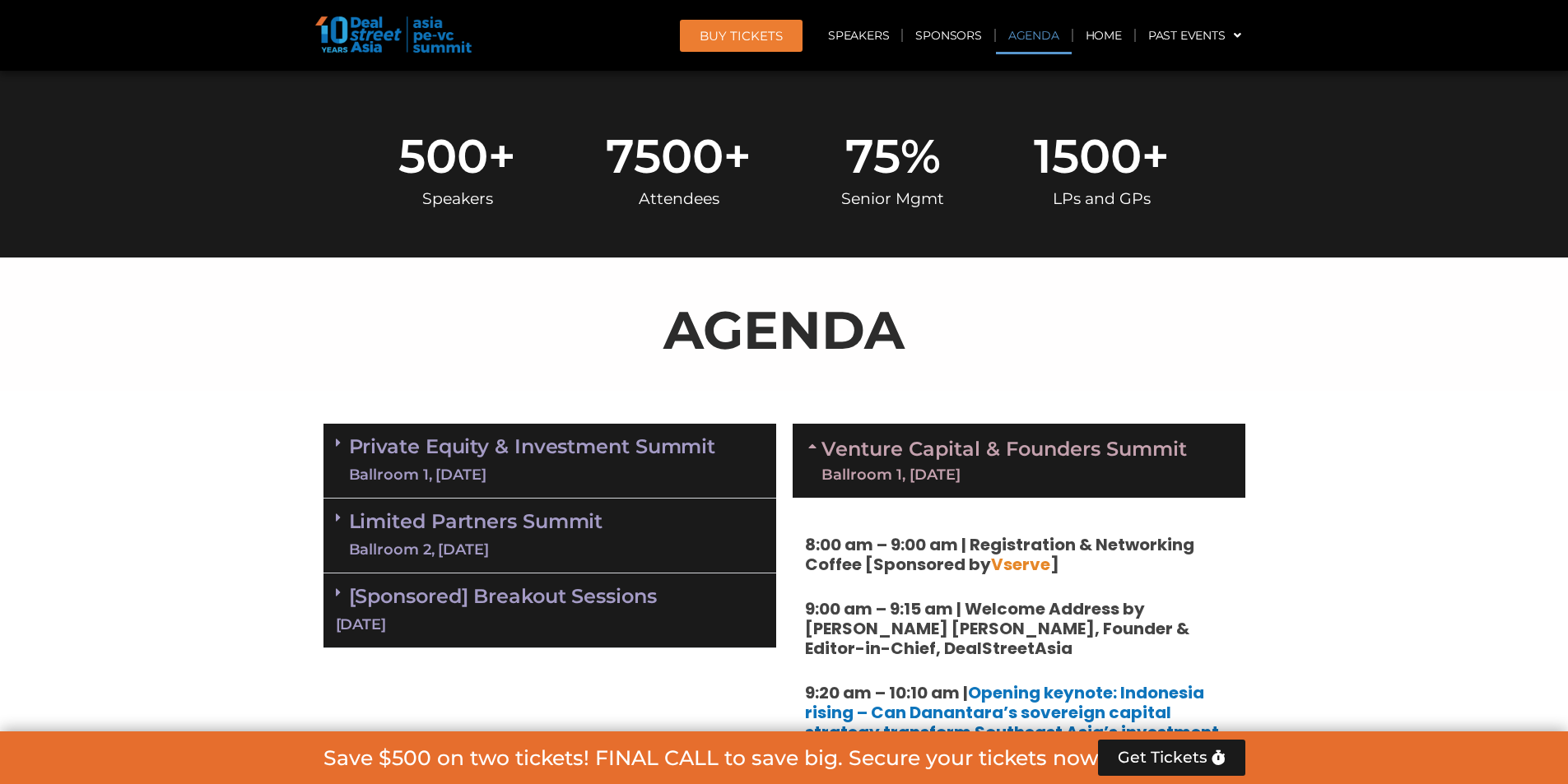
scroll to position [702, 0]
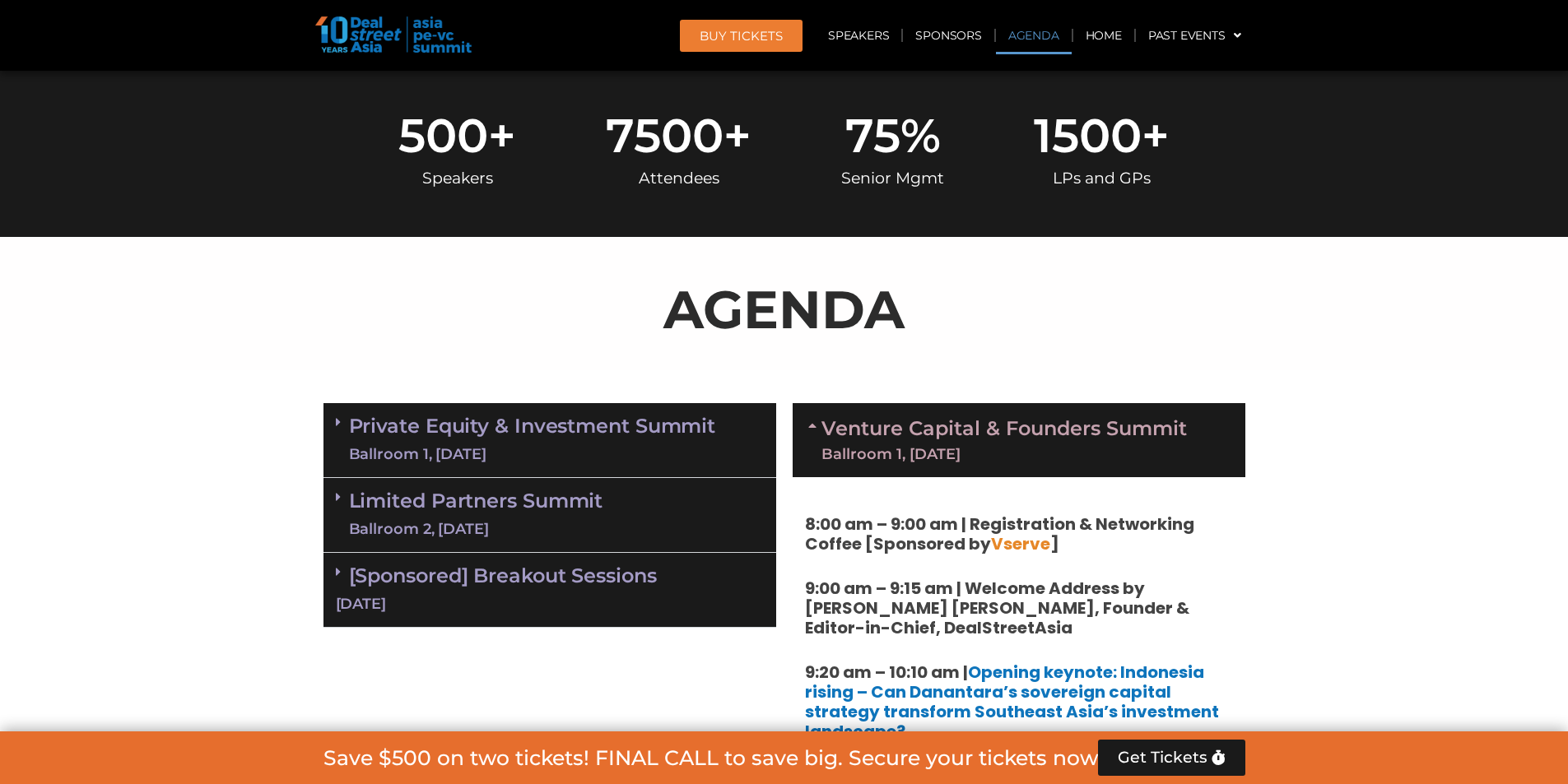
drag, startPoint x: 985, startPoint y: 282, endPoint x: 937, endPoint y: 331, distance: 68.6
click at [985, 282] on p "AGENDA" at bounding box center [784, 309] width 922 height 79
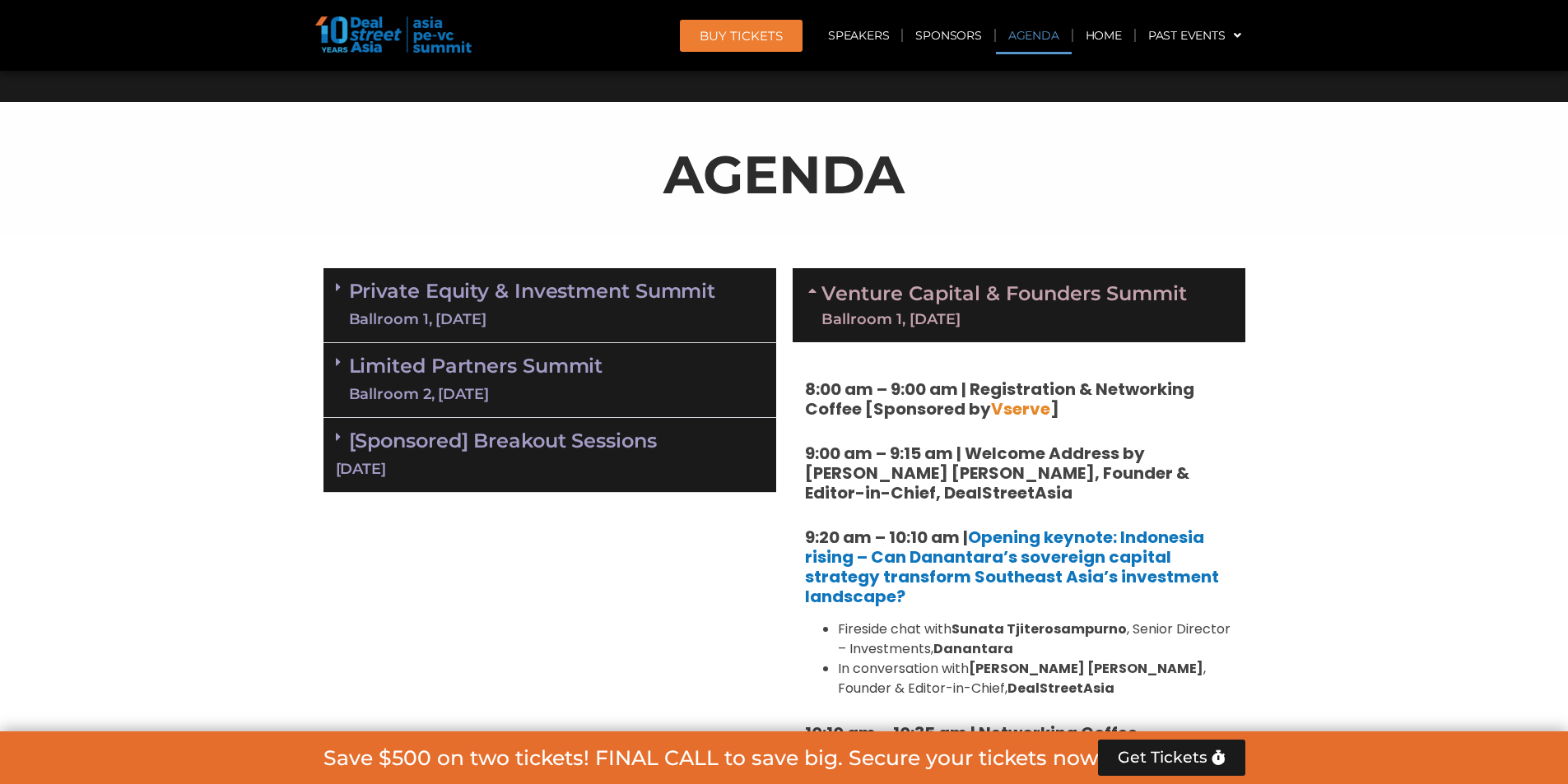
scroll to position [867, 0]
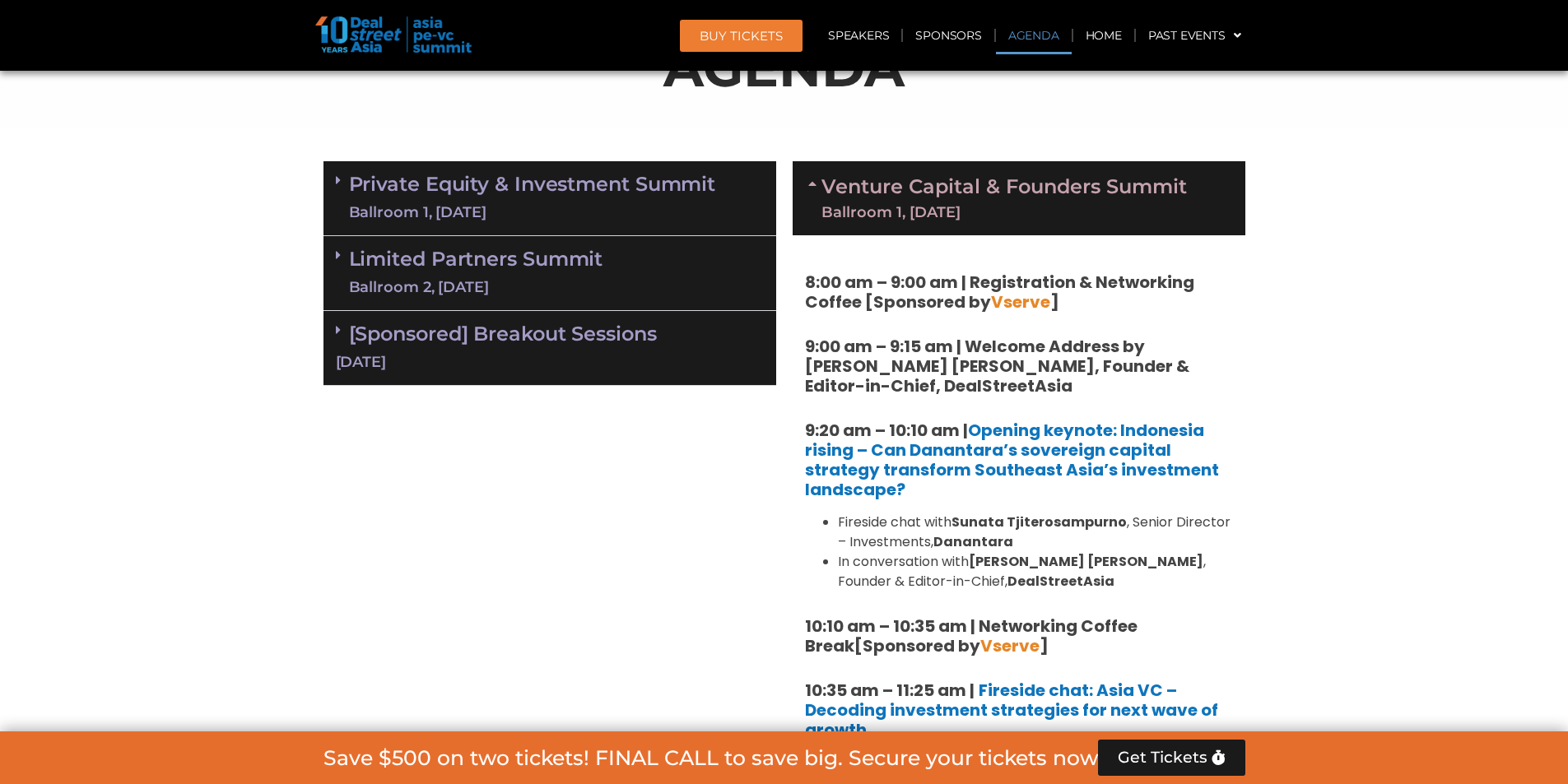
scroll to position [949, 0]
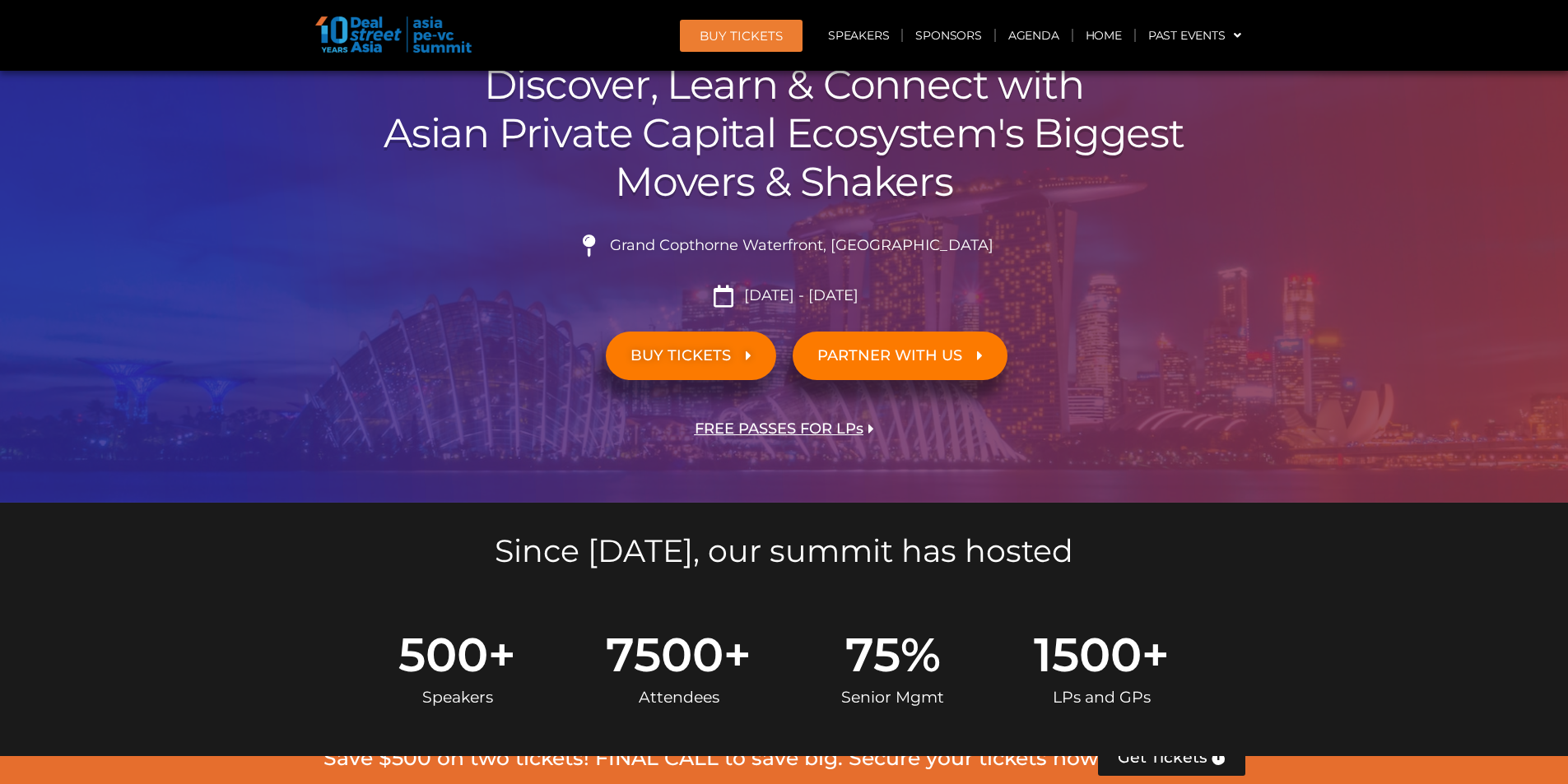
scroll to position [126, 0]
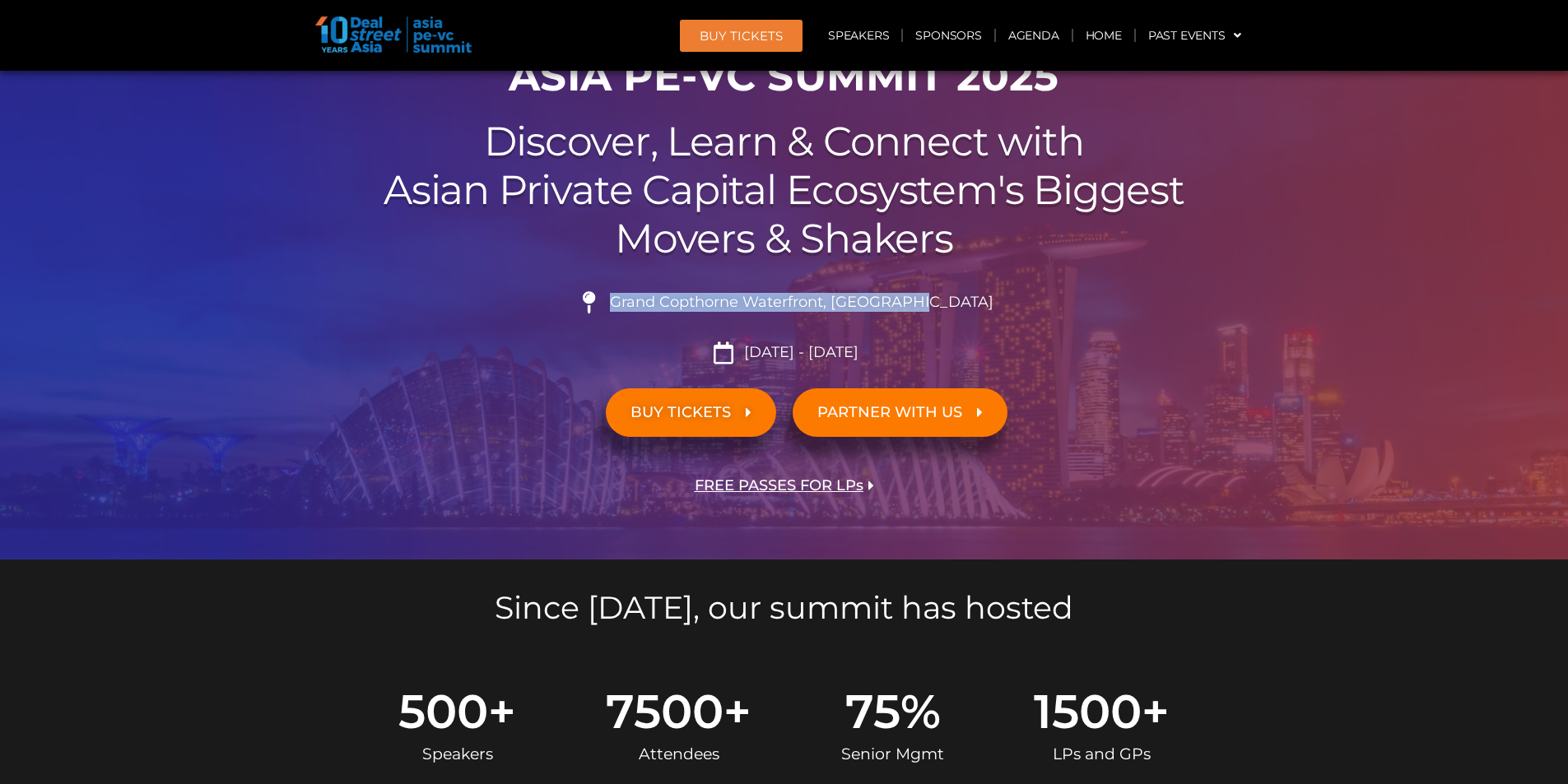
drag, startPoint x: 654, startPoint y: 304, endPoint x: 953, endPoint y: 300, distance: 299.0
click at [953, 300] on li "Grand Copthorne Waterfront, [GEOGRAPHIC_DATA]​" at bounding box center [784, 309] width 922 height 36
copy span "Grand Copthorne Waterfront, [GEOGRAPHIC_DATA]​"
click at [953, 300] on li "Grand Copthorne Waterfront, [GEOGRAPHIC_DATA]​" at bounding box center [784, 309] width 922 height 36
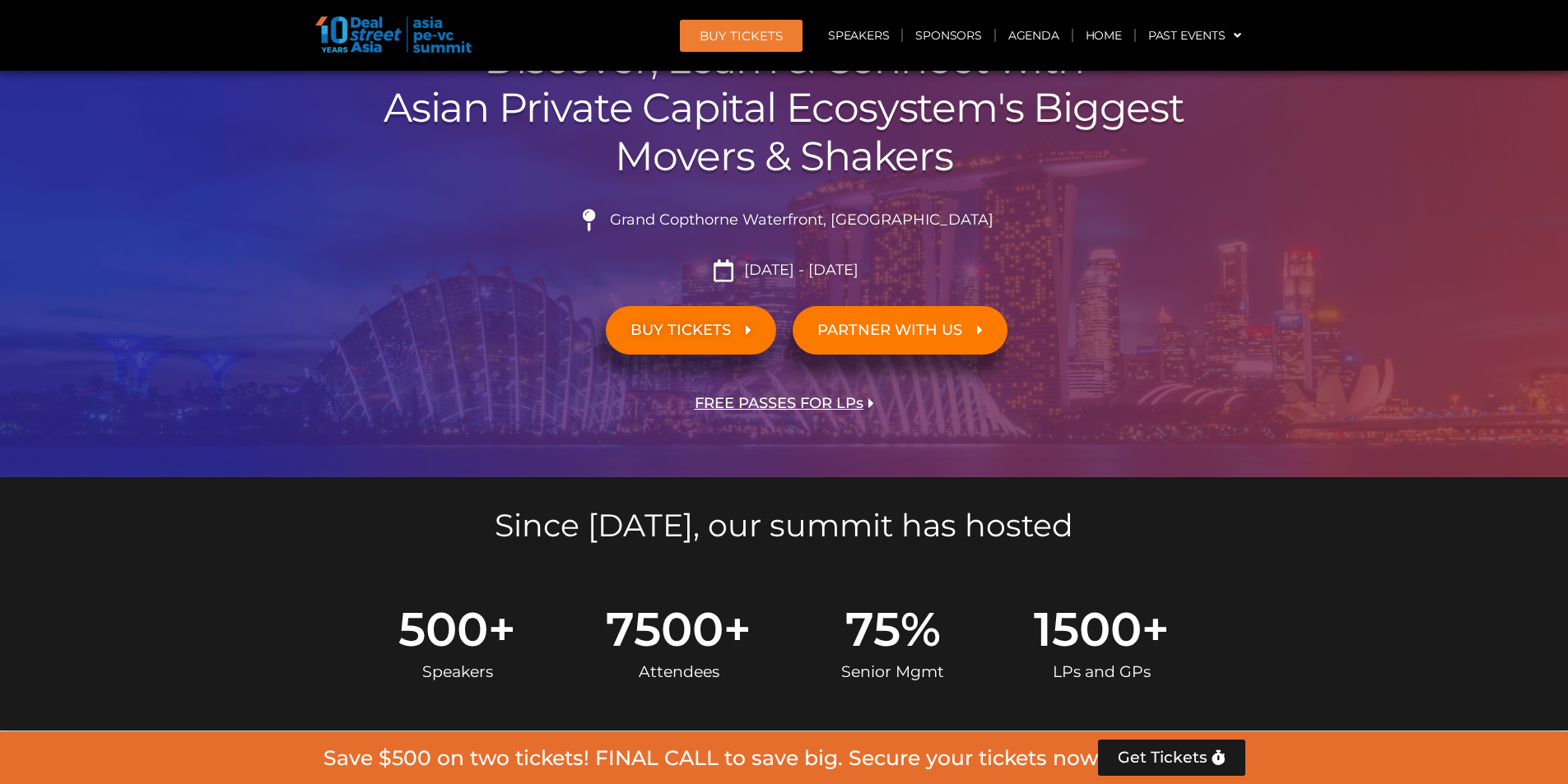
scroll to position [0, 0]
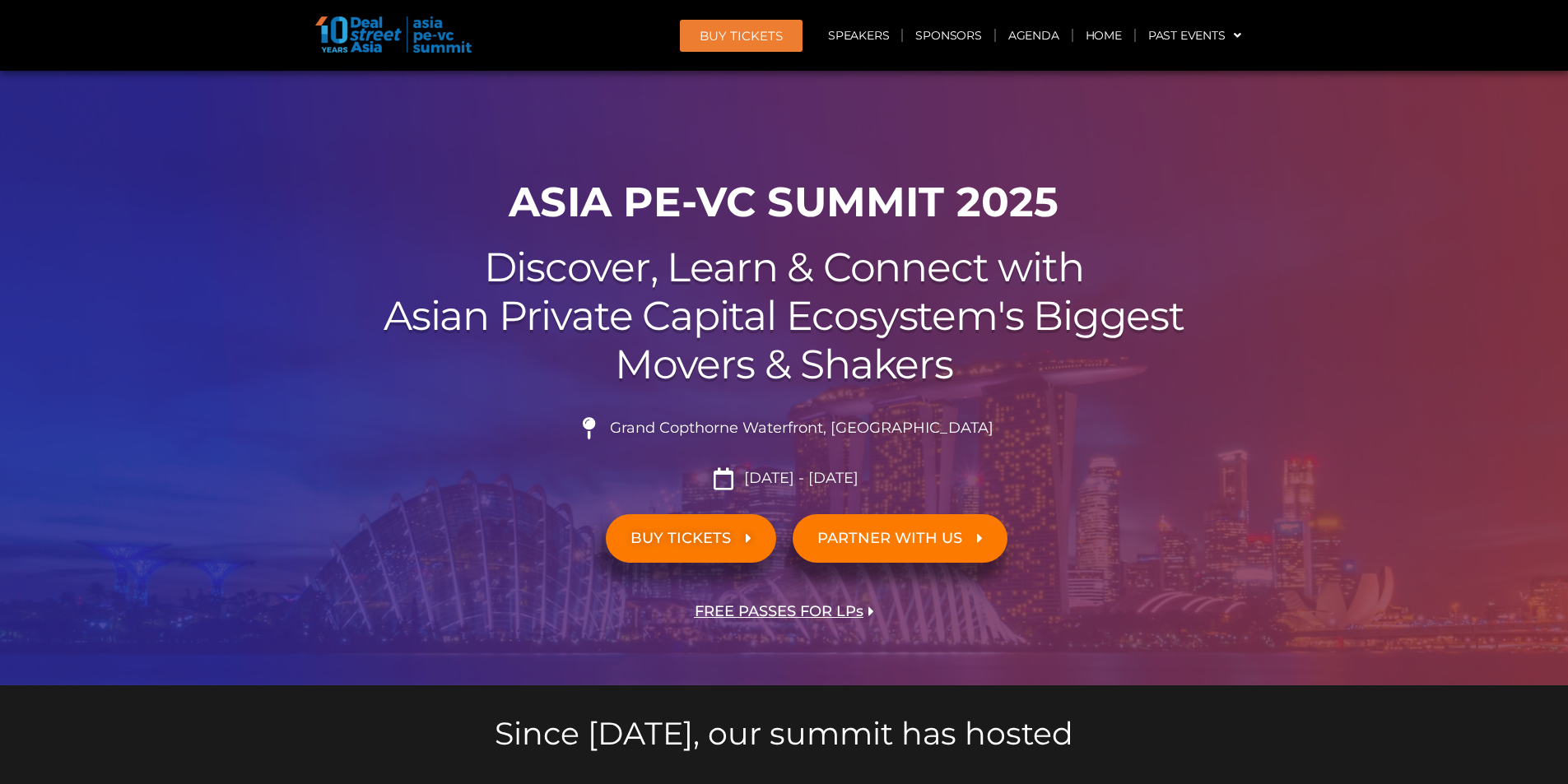
click at [854, 365] on h2 "Discover, Learn & Connect with Asian Private Capital Ecosystem's Biggest Movers…" at bounding box center [784, 316] width 922 height 144
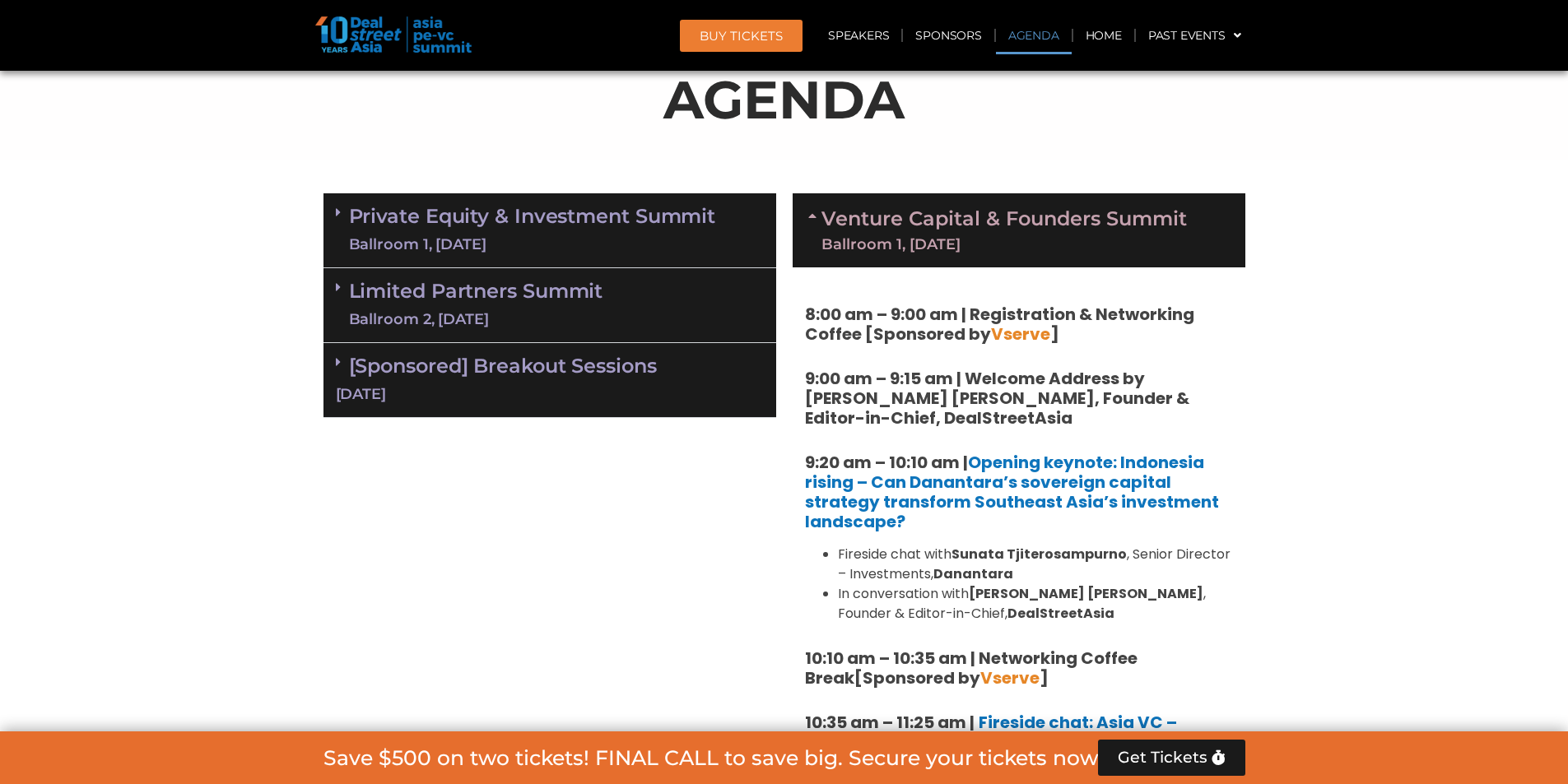
scroll to position [905, 0]
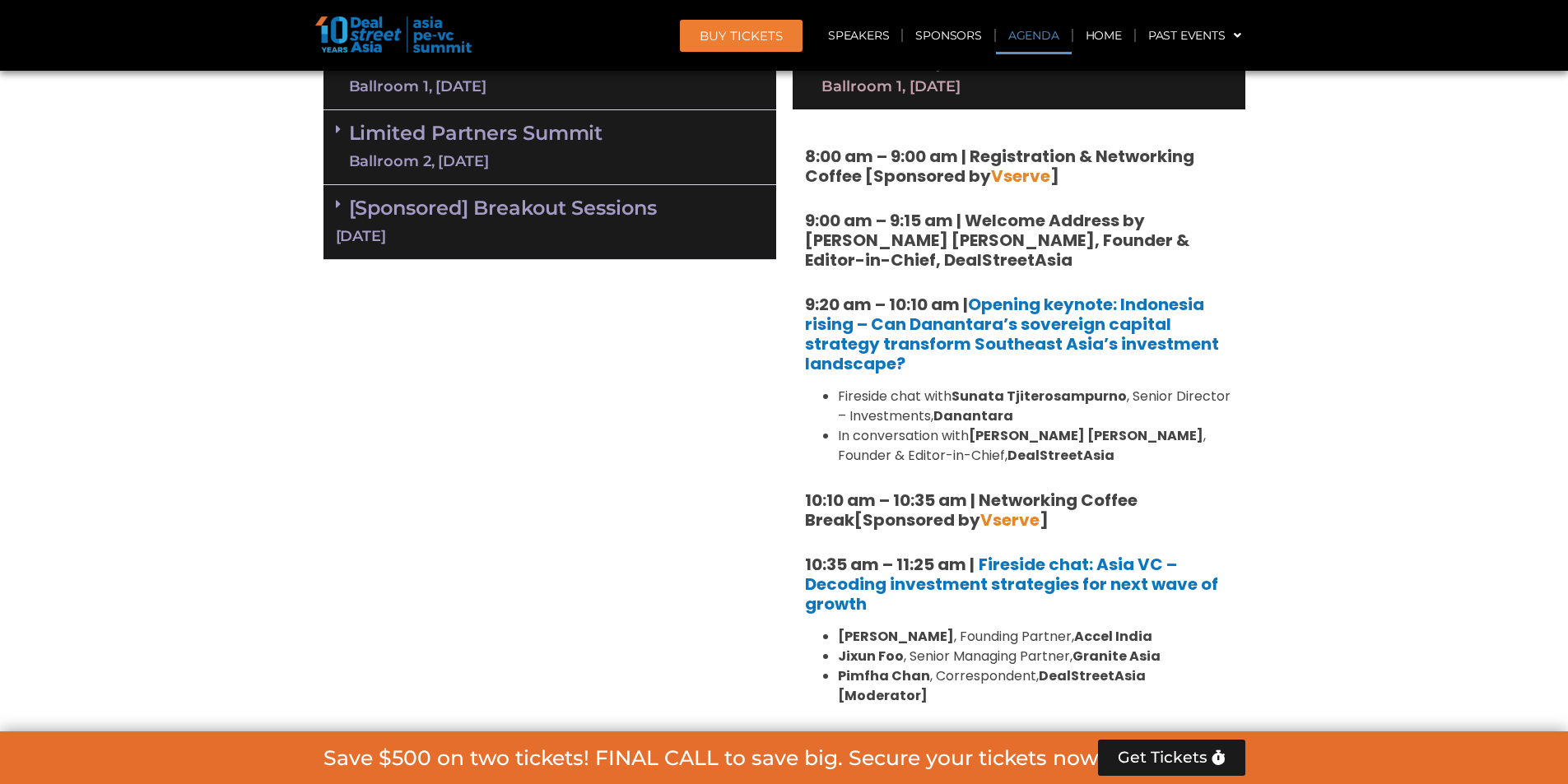
scroll to position [1152, 0]
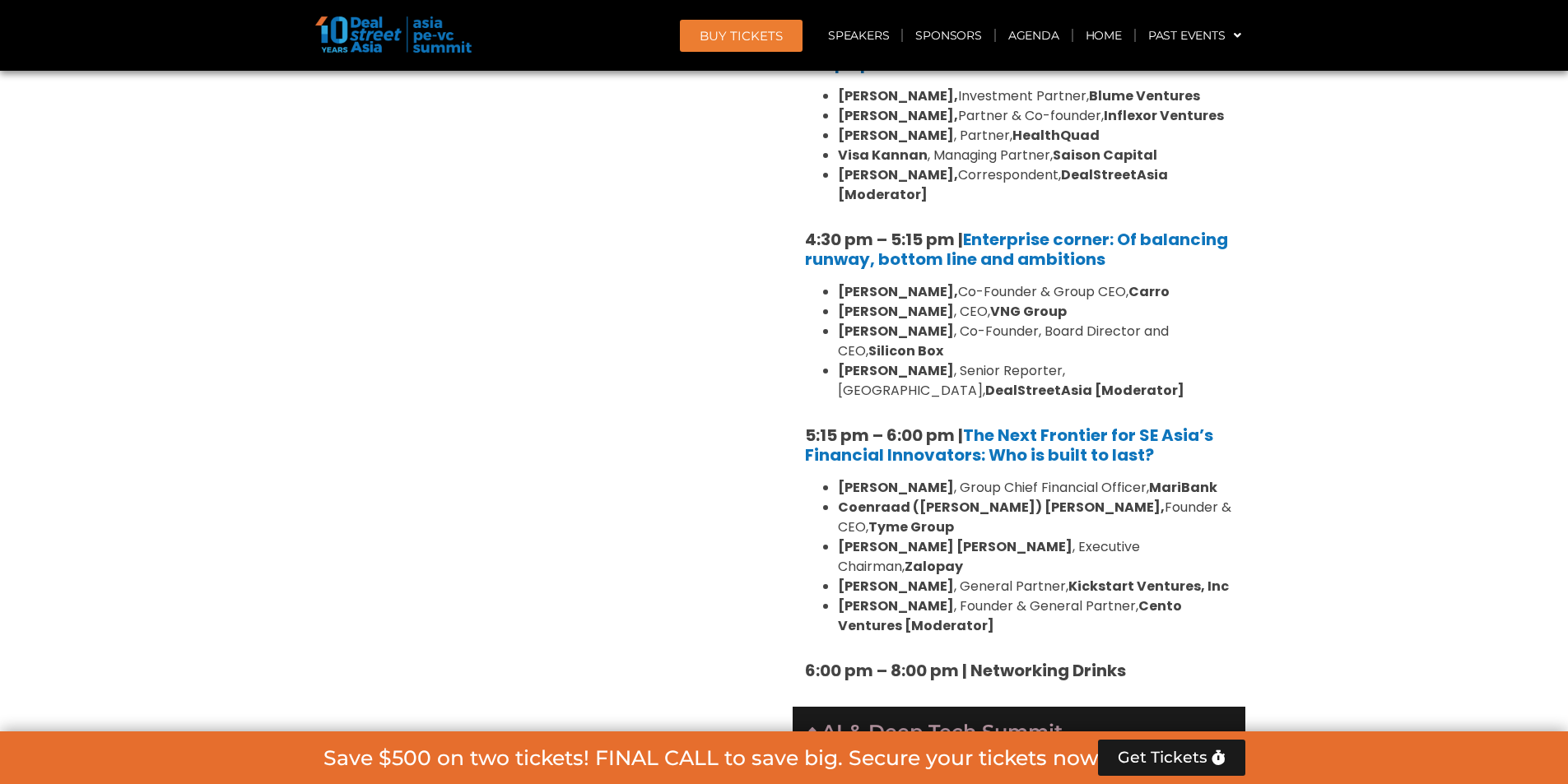
scroll to position [2798, 0]
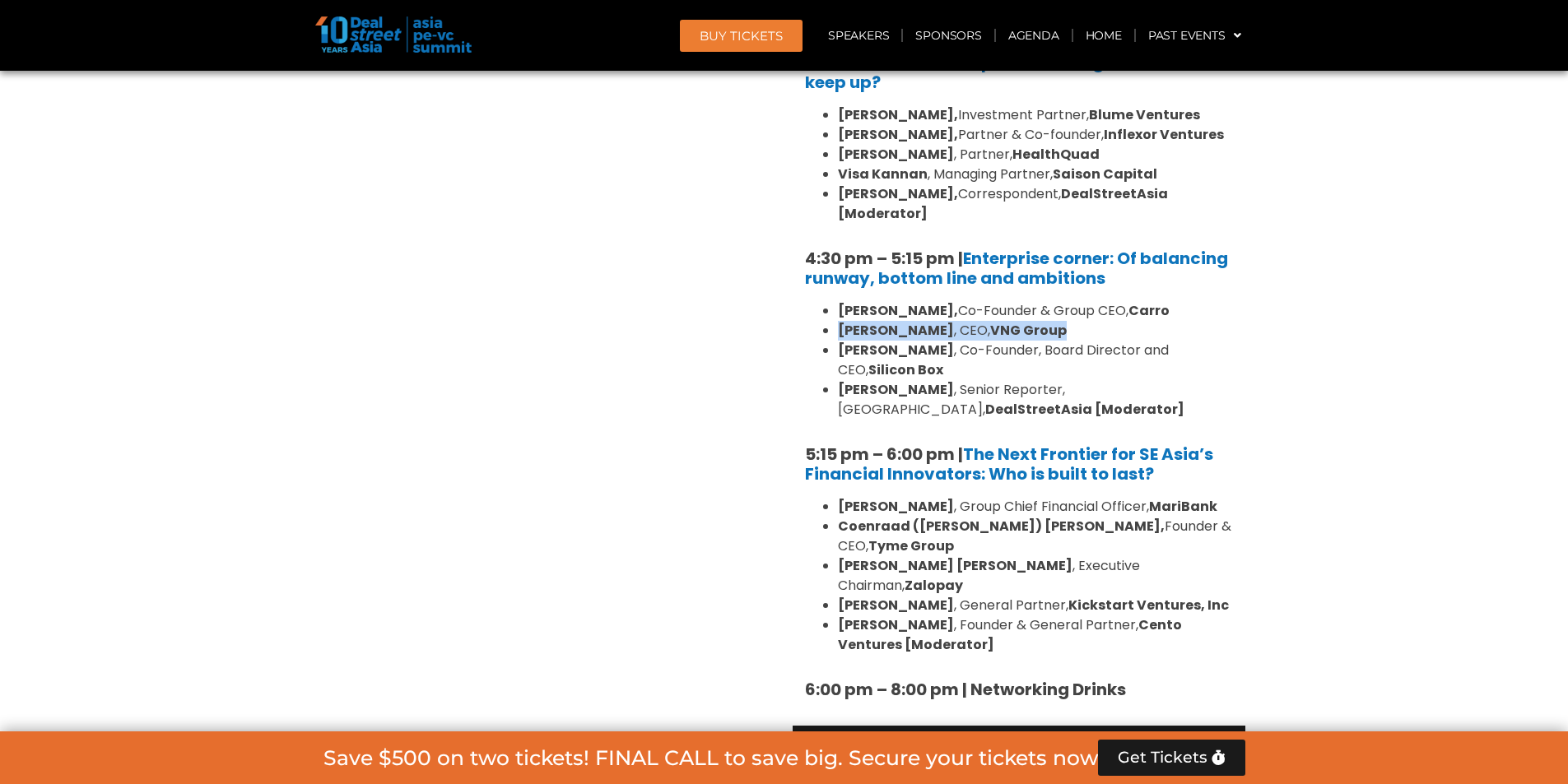
drag, startPoint x: 838, startPoint y: 271, endPoint x: 1041, endPoint y: 277, distance: 203.1
click at [1041, 321] on li "Kelly Wong , CEO, VNG Group" at bounding box center [1034, 330] width 395 height 19
click at [1039, 321] on li "Kelly Wong , CEO, VNG Group" at bounding box center [1034, 330] width 395 height 19
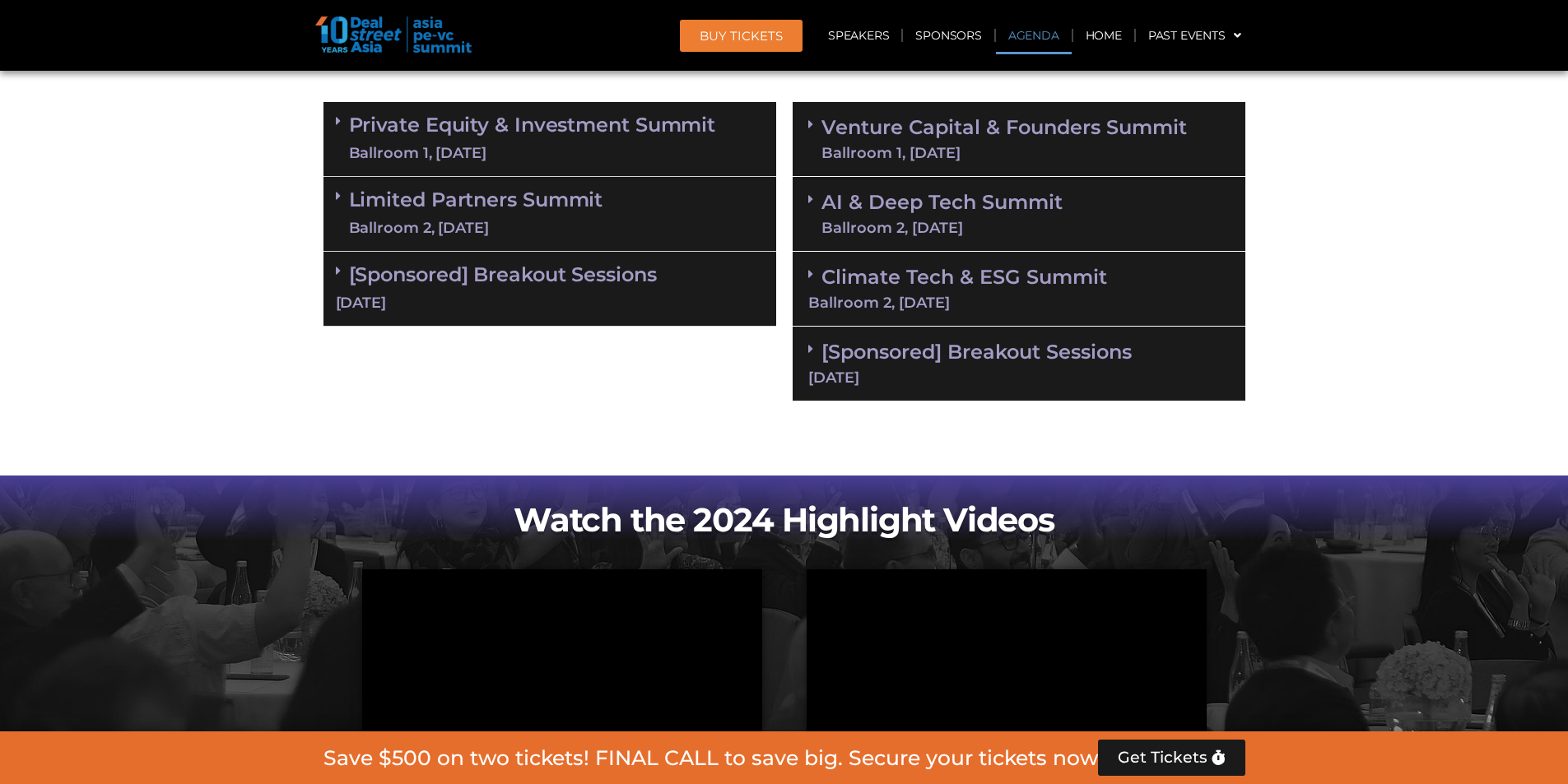
scroll to position [987, 0]
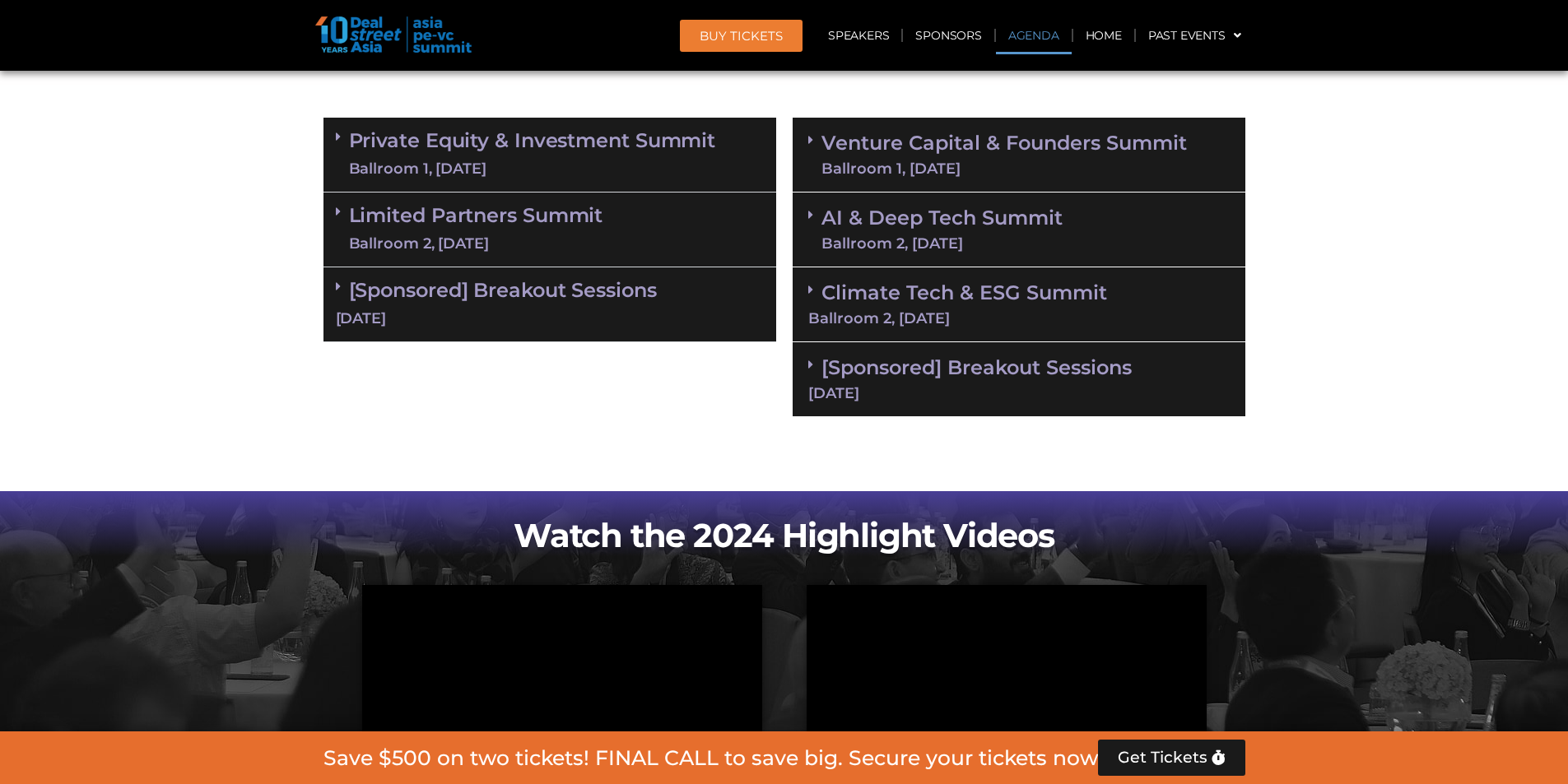
click at [898, 210] on link "AI & Deep Tech Summit Ballroom 2, [DATE]" at bounding box center [942, 229] width 241 height 43
